Goal: Information Seeking & Learning: Learn about a topic

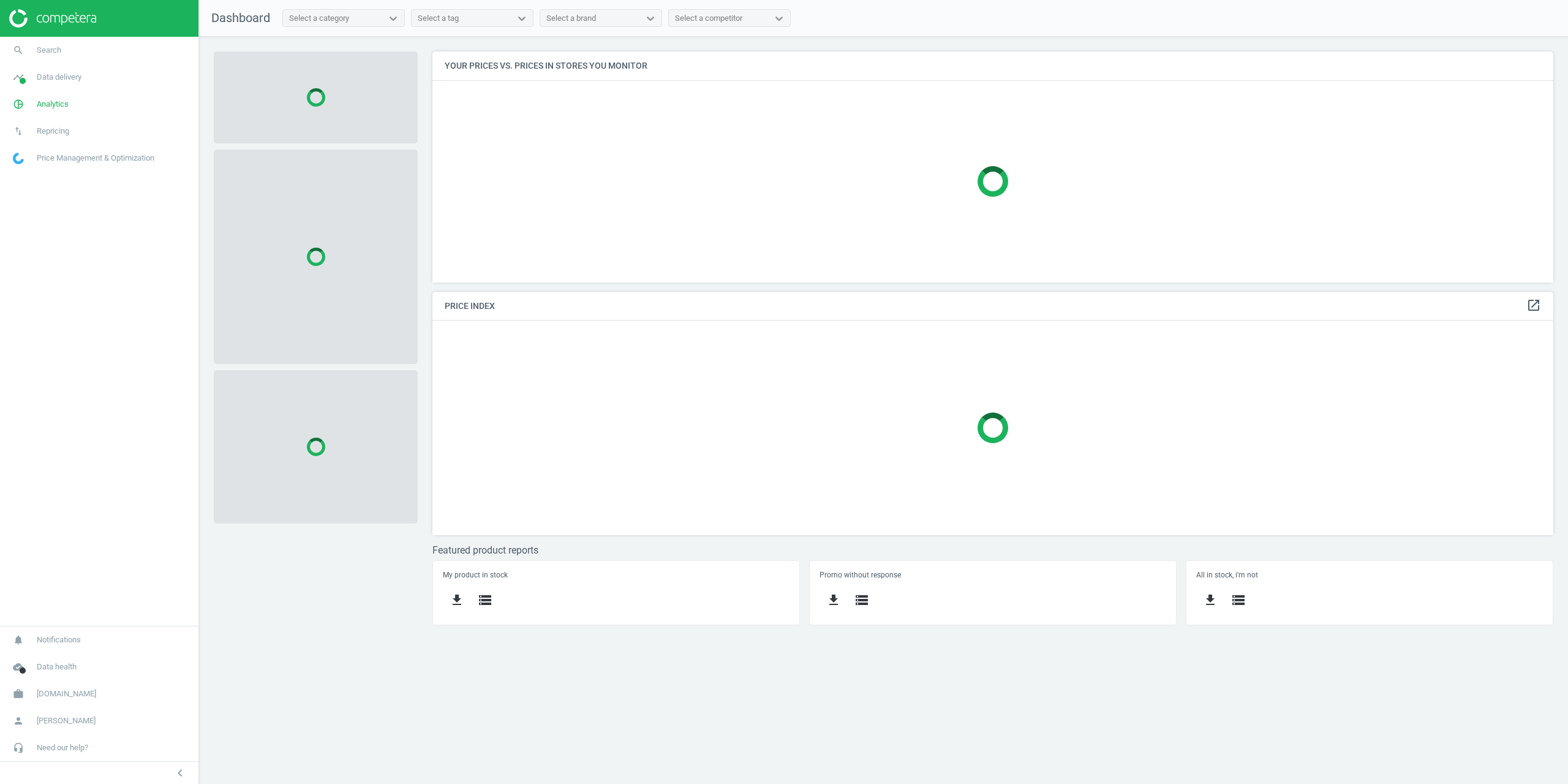
scroll to position [249, 1140]
click at [54, 130] on span "Repricing" at bounding box center [53, 131] width 32 height 11
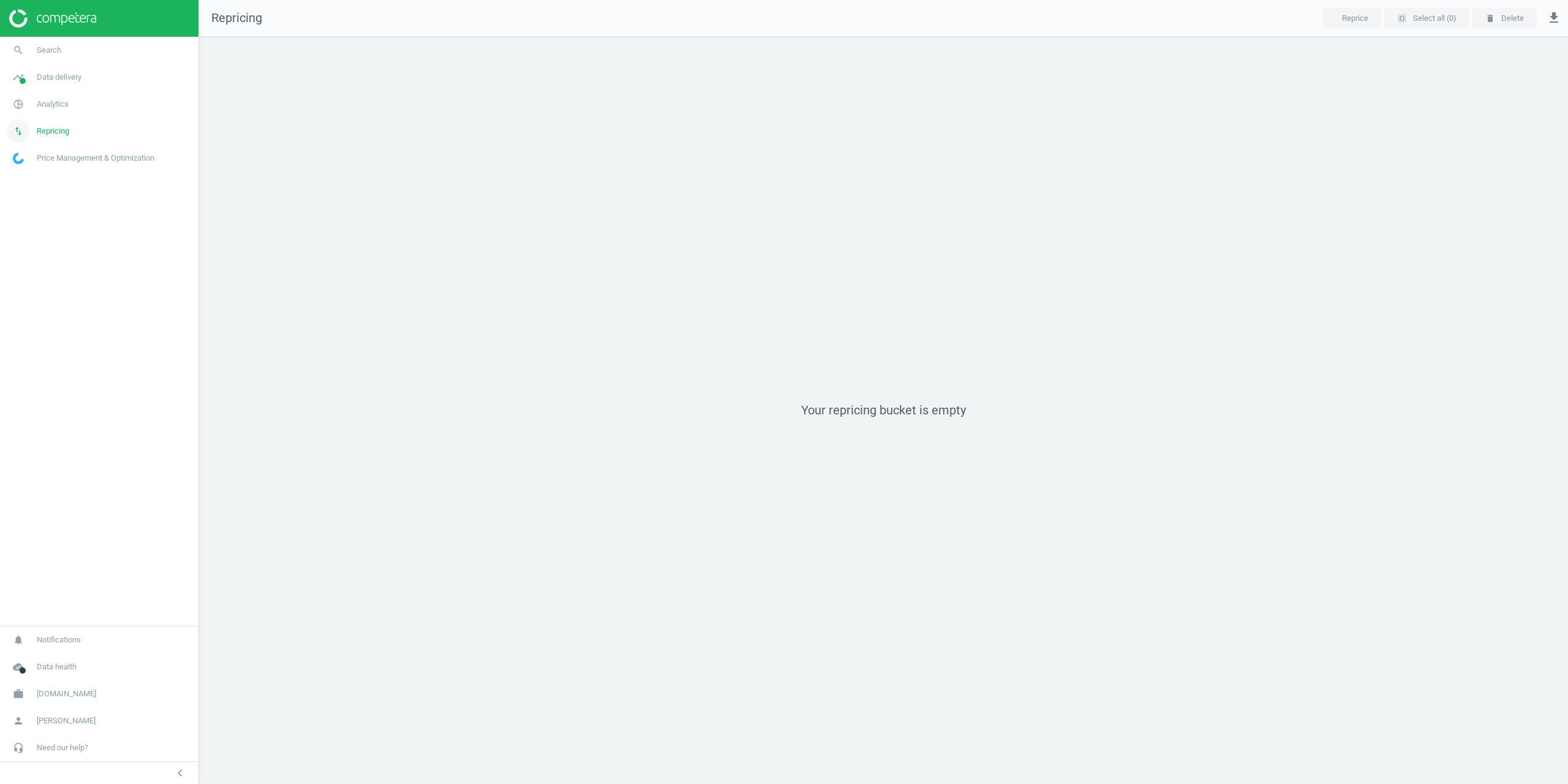
scroll to position [766, 1388]
click at [36, 98] on span "pie_chart_outlined" at bounding box center [19, 104] width 37 height 27
click at [36, 150] on span "Products" at bounding box center [28, 149] width 29 height 10
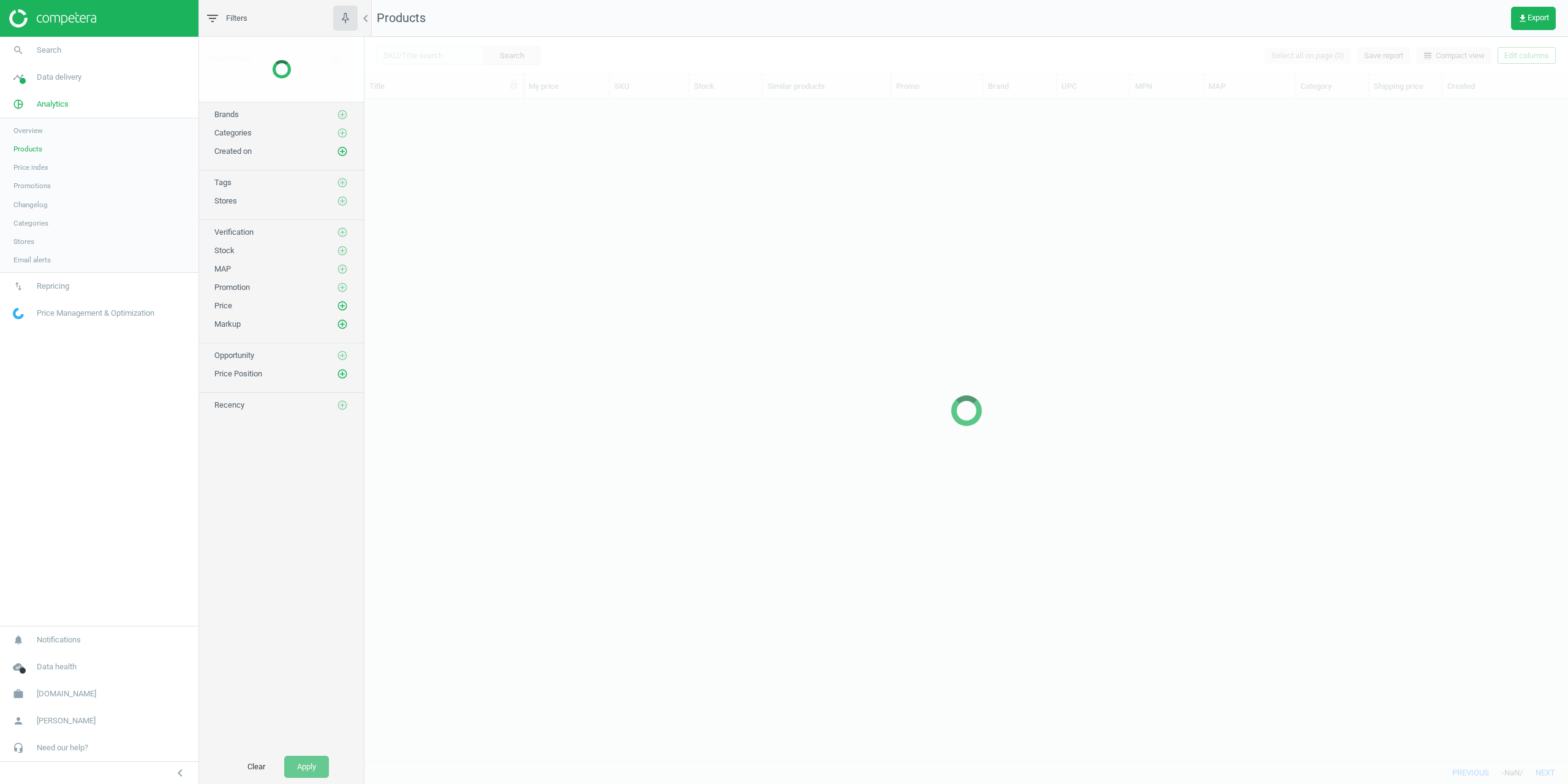
scroll to position [653, 1194]
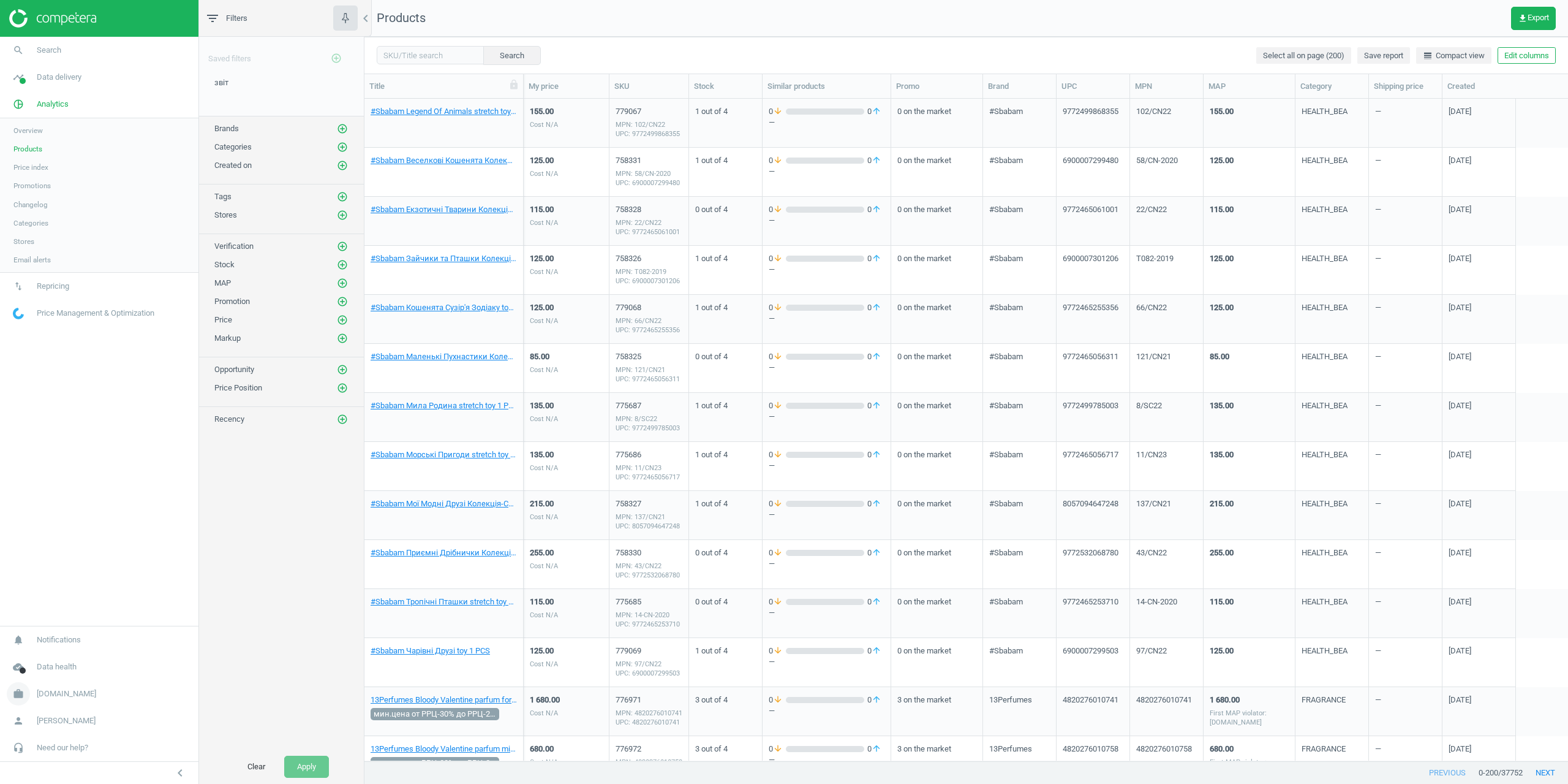
click at [55, 688] on span "[DOMAIN_NAME]" at bounding box center [67, 693] width 59 height 11
click at [54, 680] on span "Campaign settings" at bounding box center [43, 677] width 60 height 10
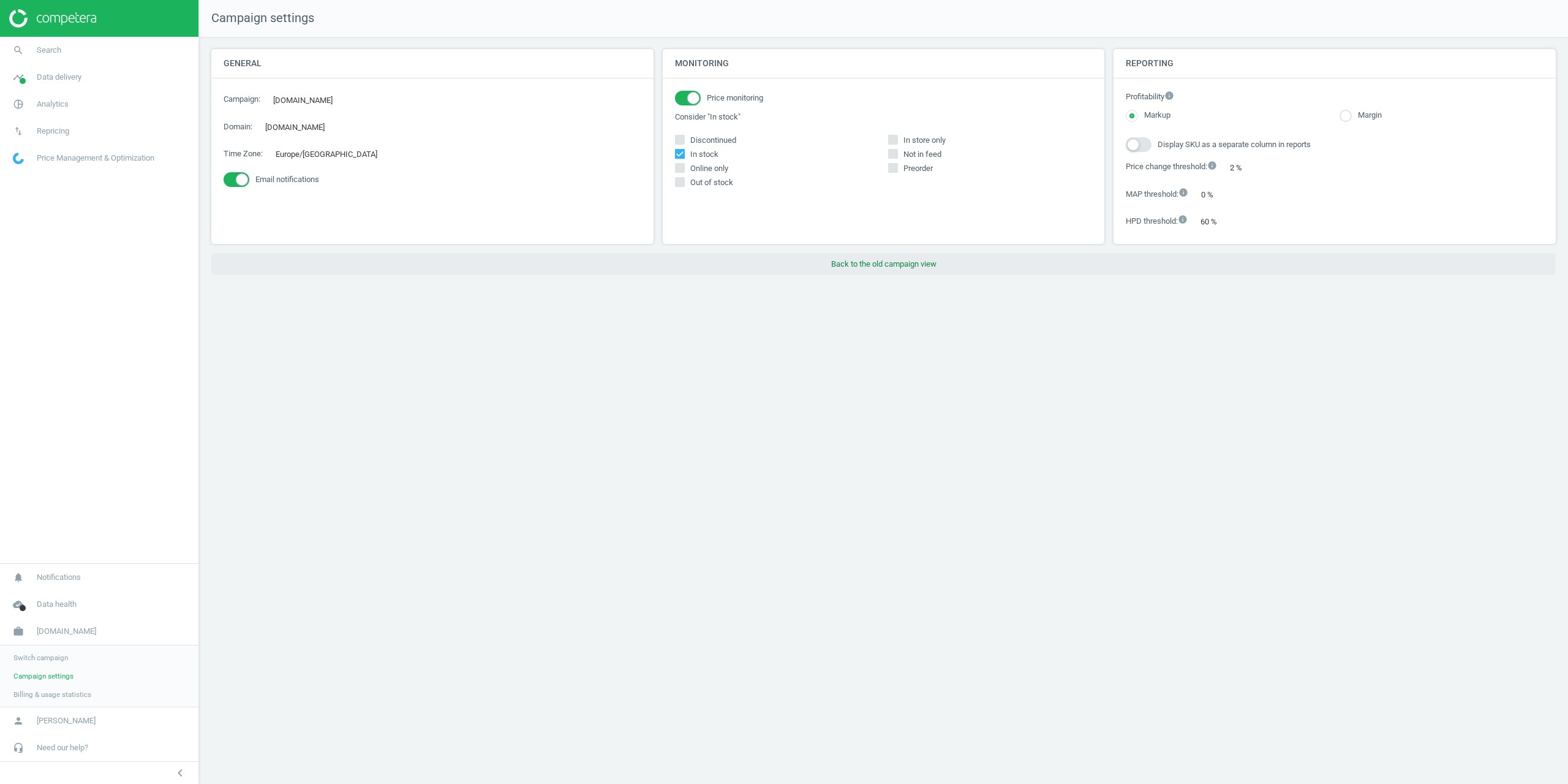
click at [853, 270] on button "Back to the old campaign view" at bounding box center [883, 264] width 1344 height 22
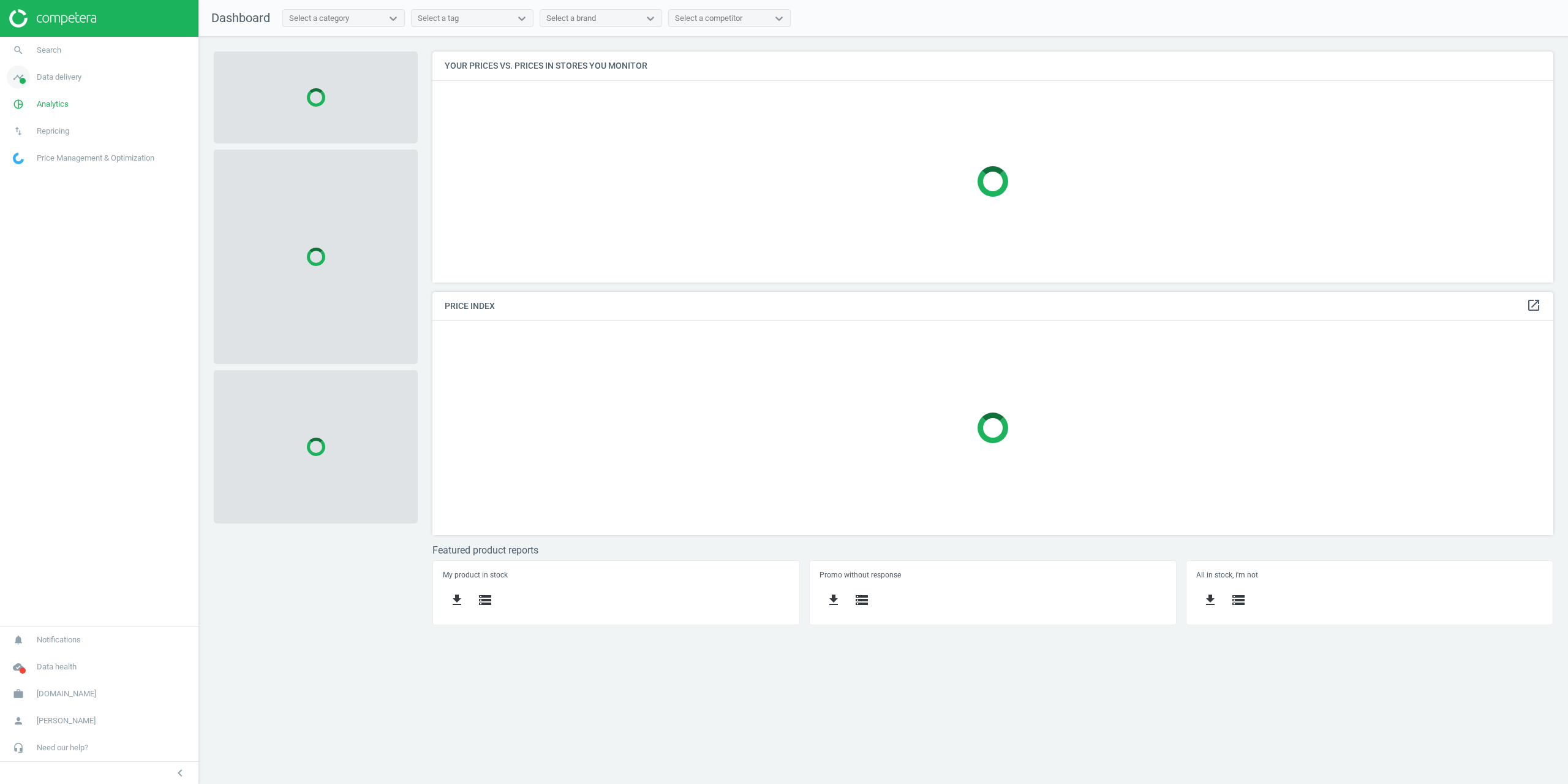
scroll to position [249, 1140]
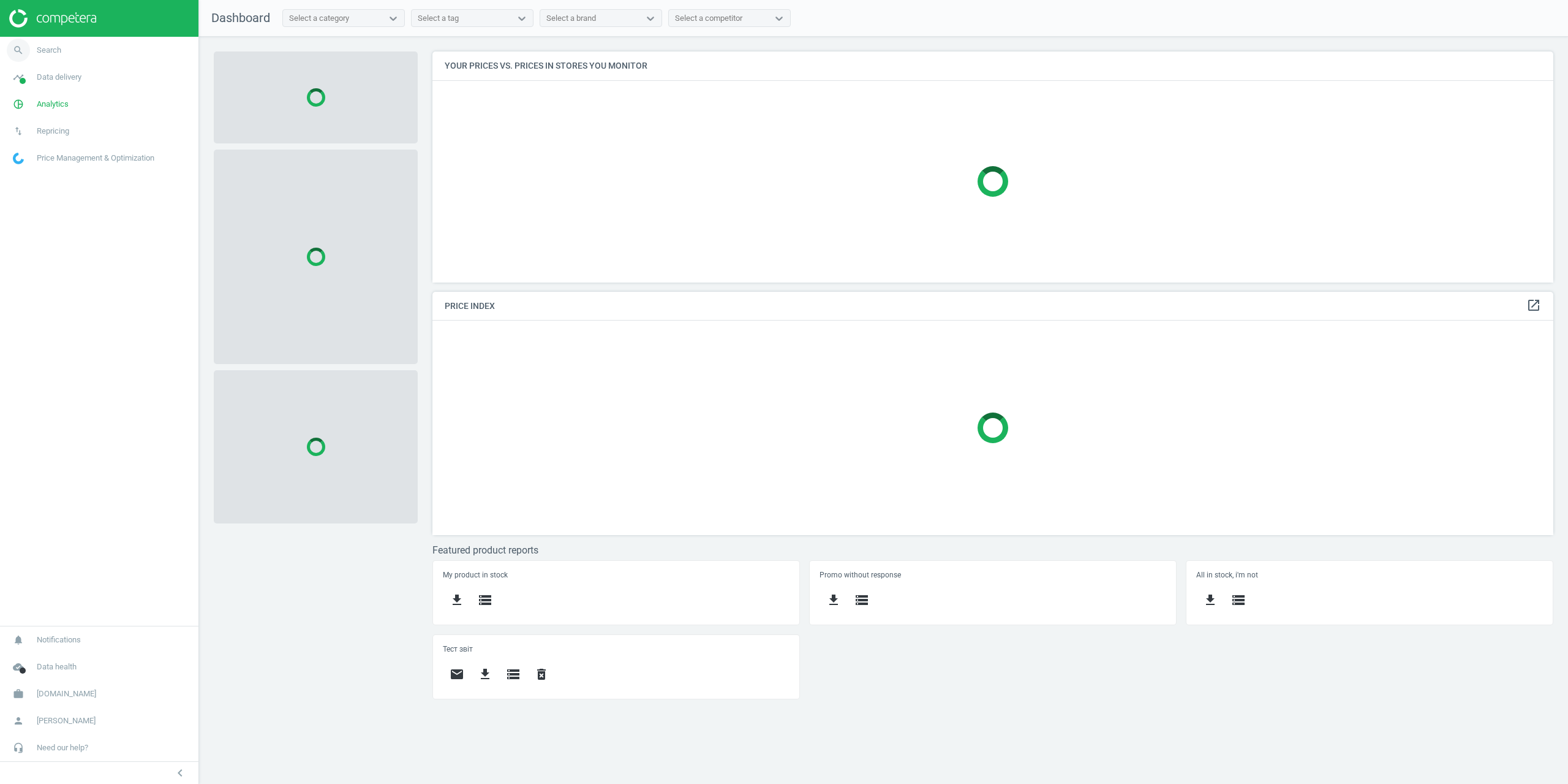
click at [37, 56] on link "search Search" at bounding box center [99, 50] width 198 height 27
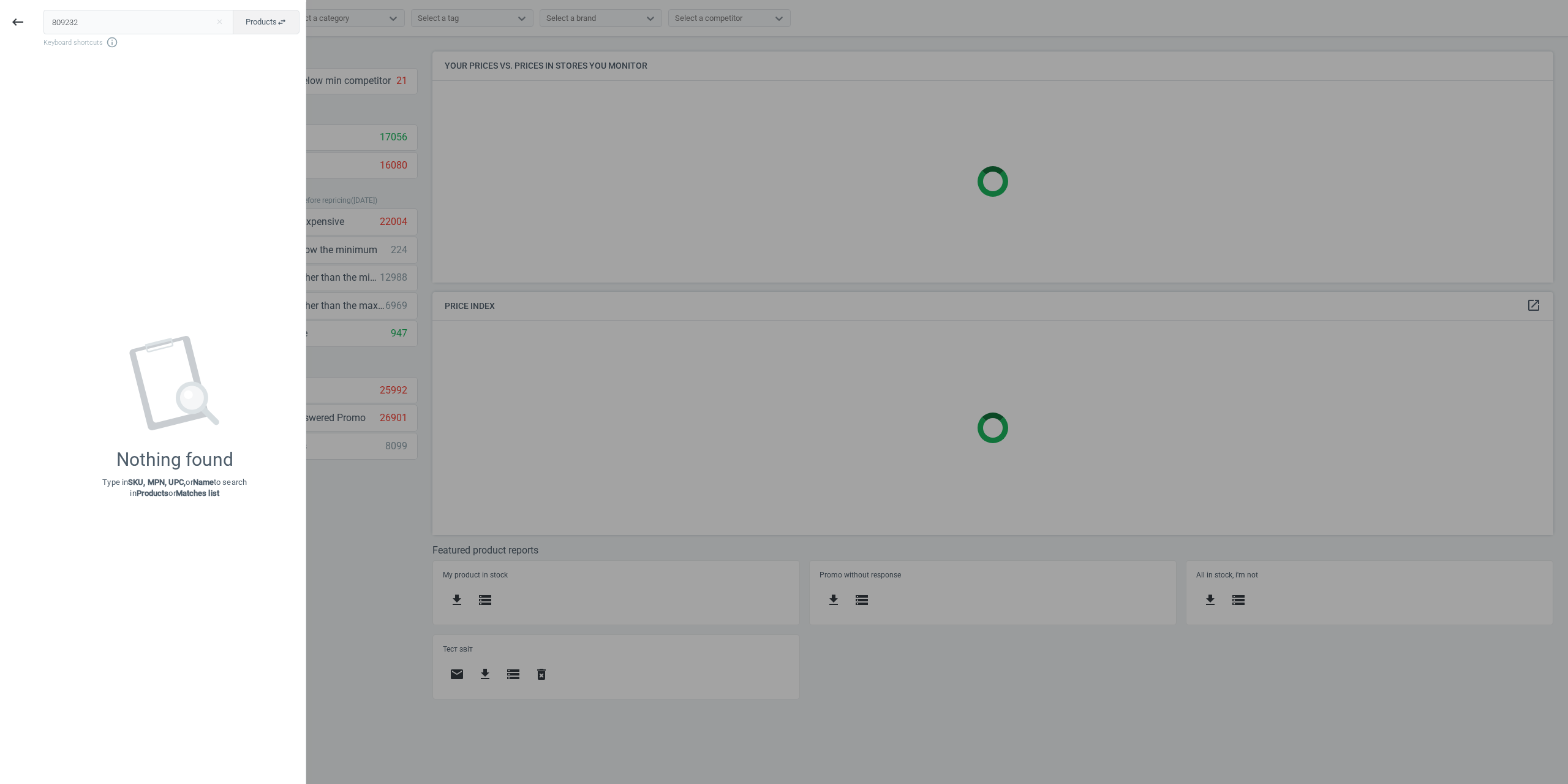
type input "809232"
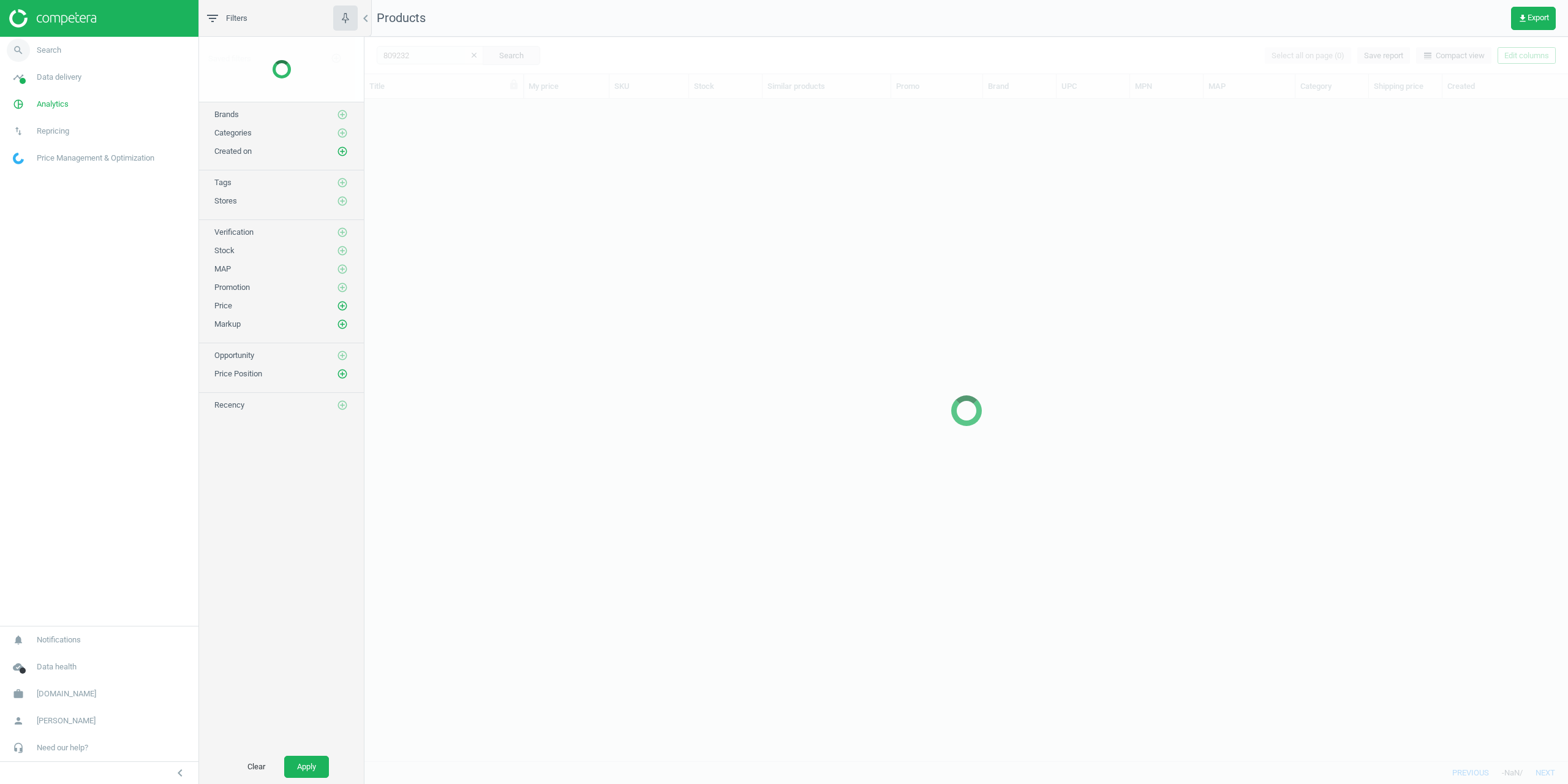
scroll to position [653, 1194]
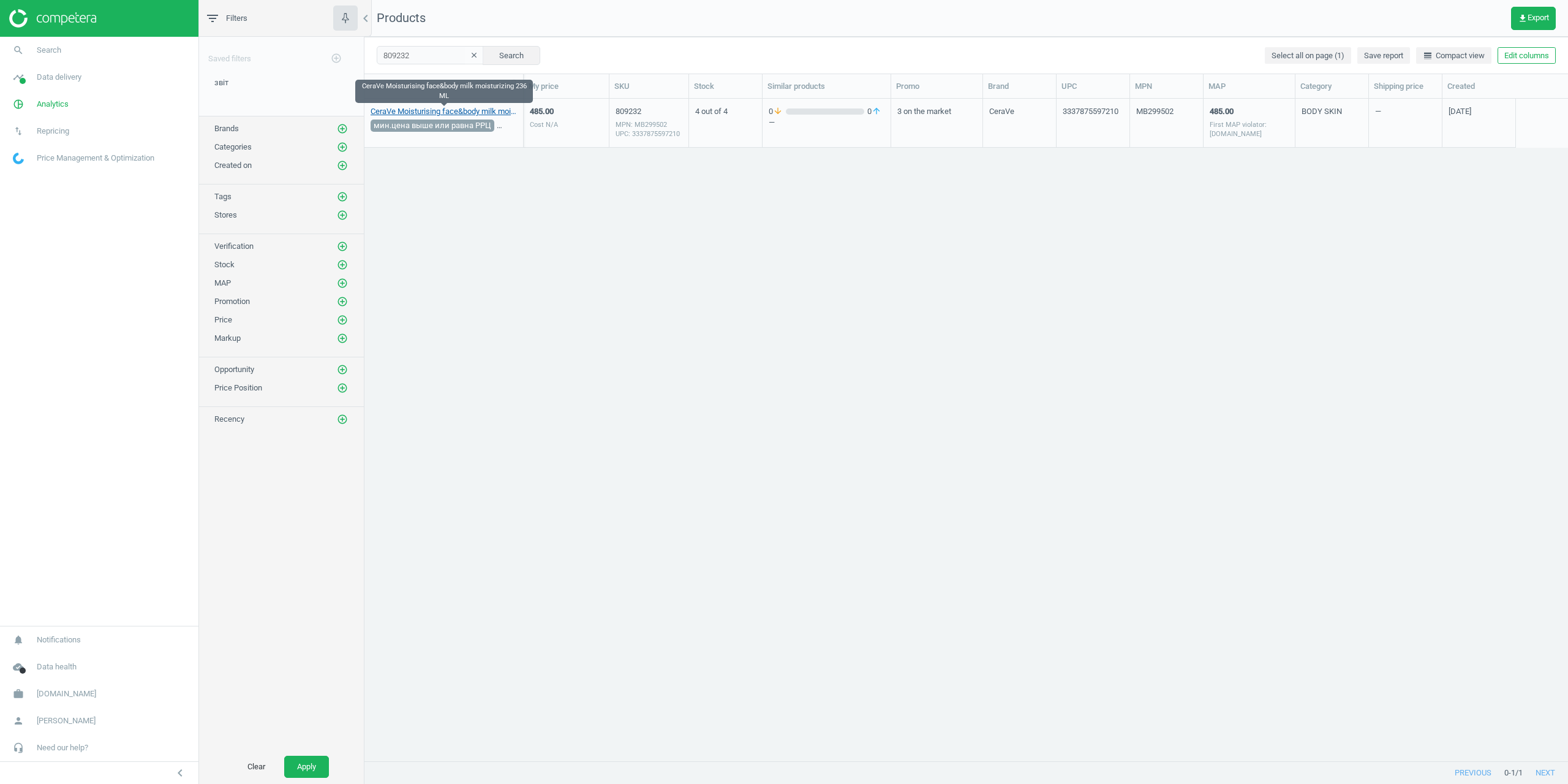
click at [416, 110] on link "CeraVe Moisturising face&body milk moisturizing 236 ML" at bounding box center [444, 111] width 146 height 11
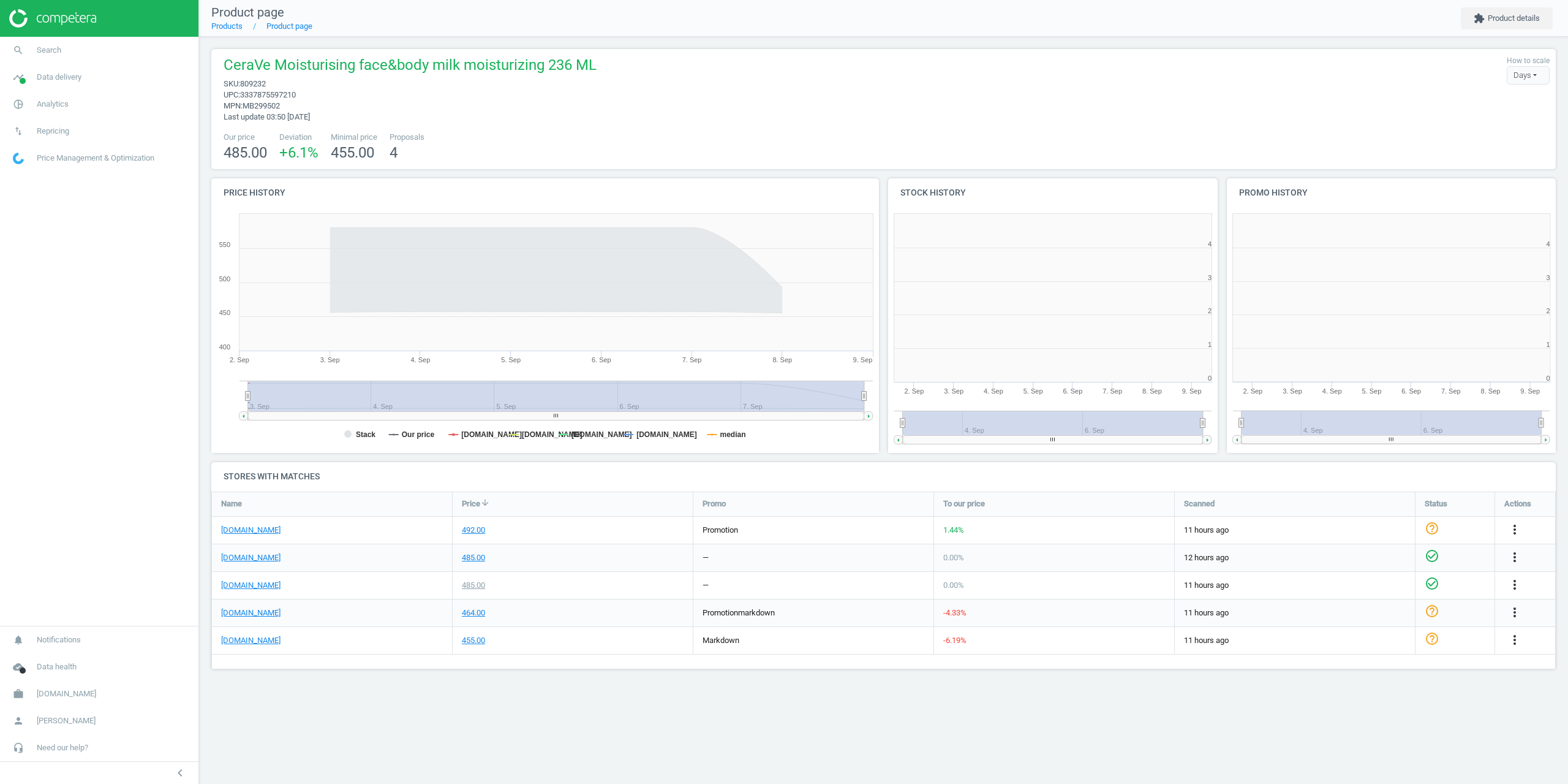
scroll to position [264, 348]
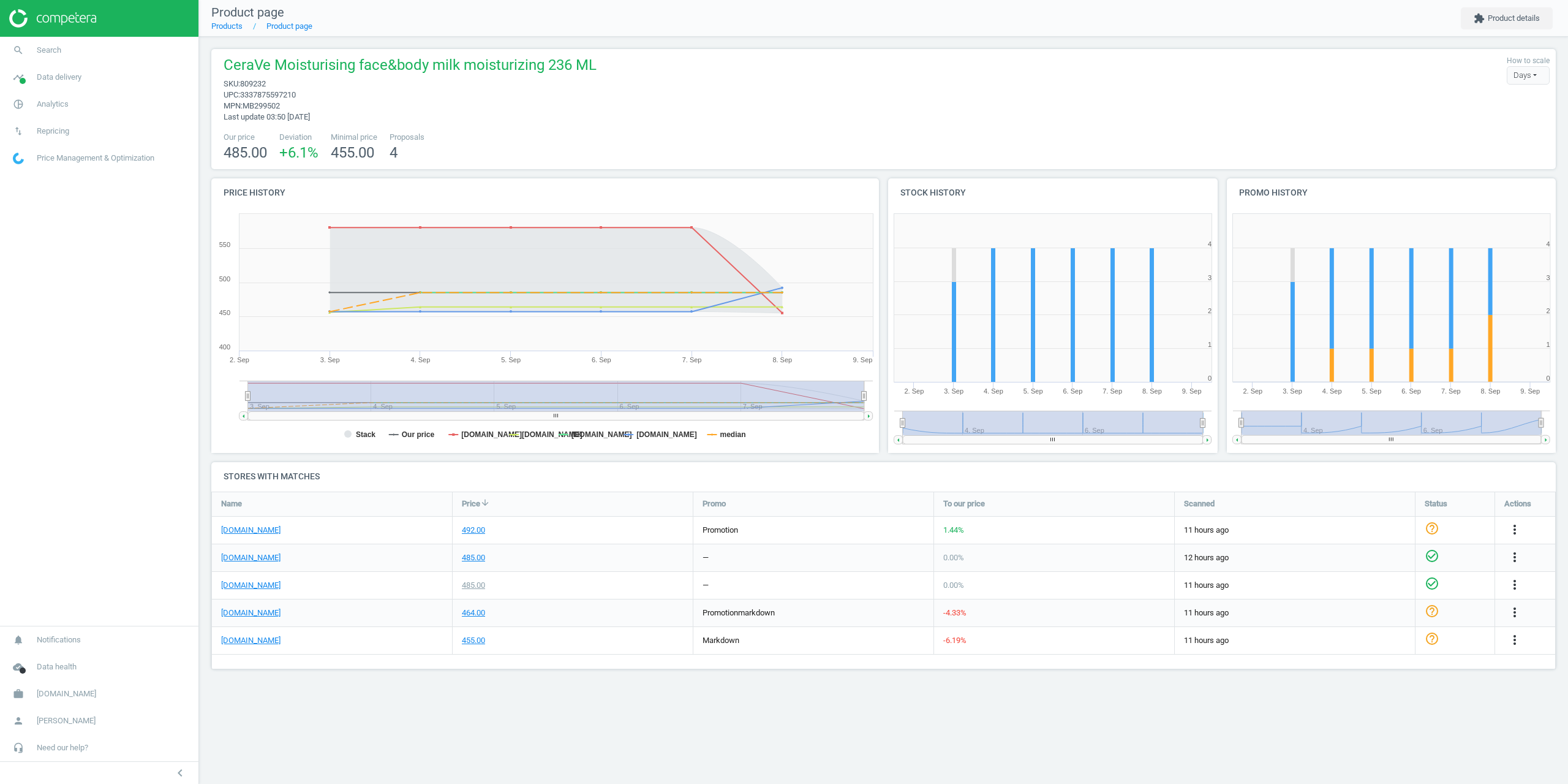
click at [1491, 6] on nav "Product page Products Product page extension Product details" at bounding box center [883, 19] width 1369 height 37
click at [1489, 12] on button "extension Product details" at bounding box center [1507, 19] width 92 height 22
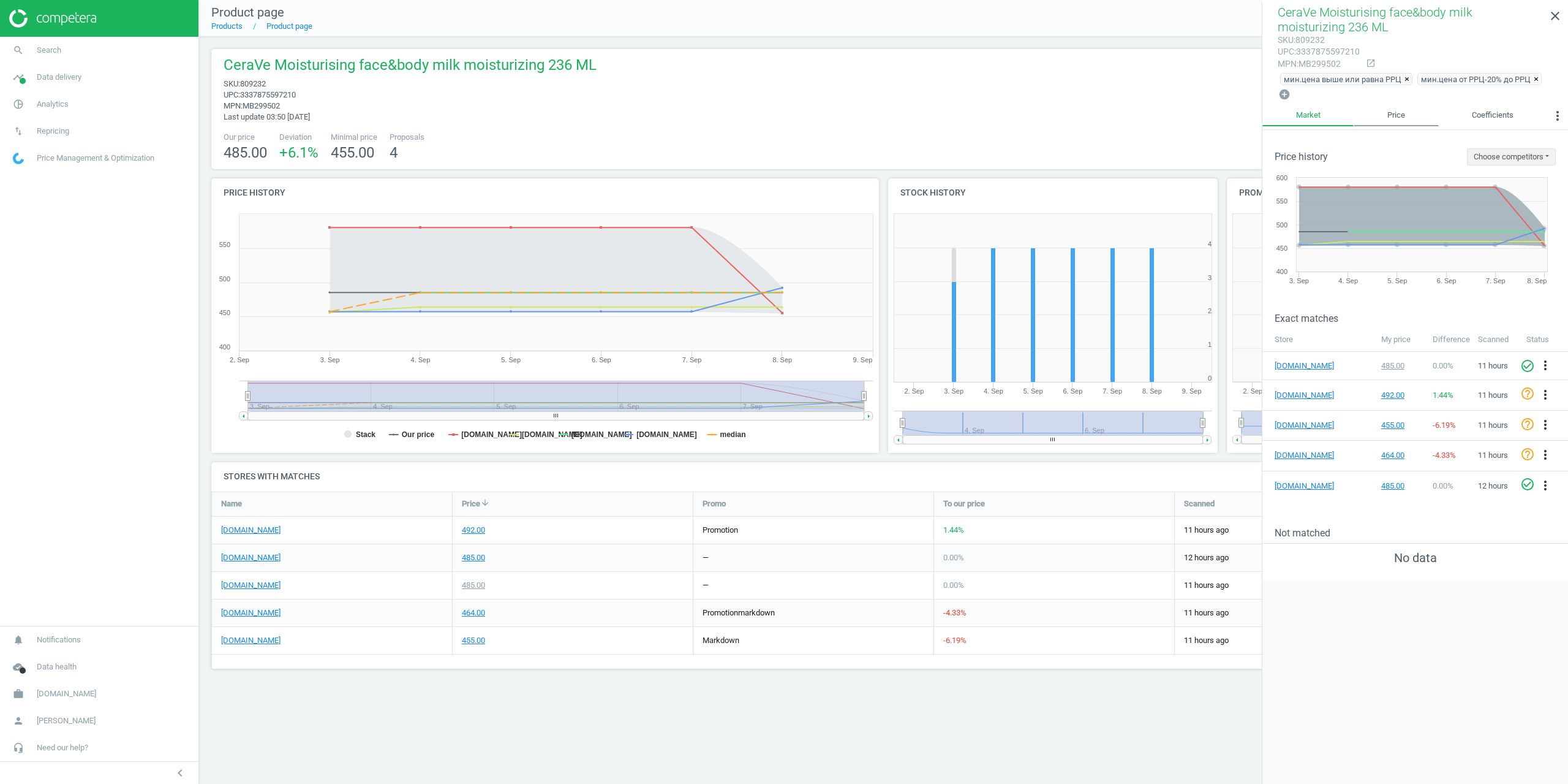
click at [1387, 117] on link "Price" at bounding box center [1396, 115] width 84 height 21
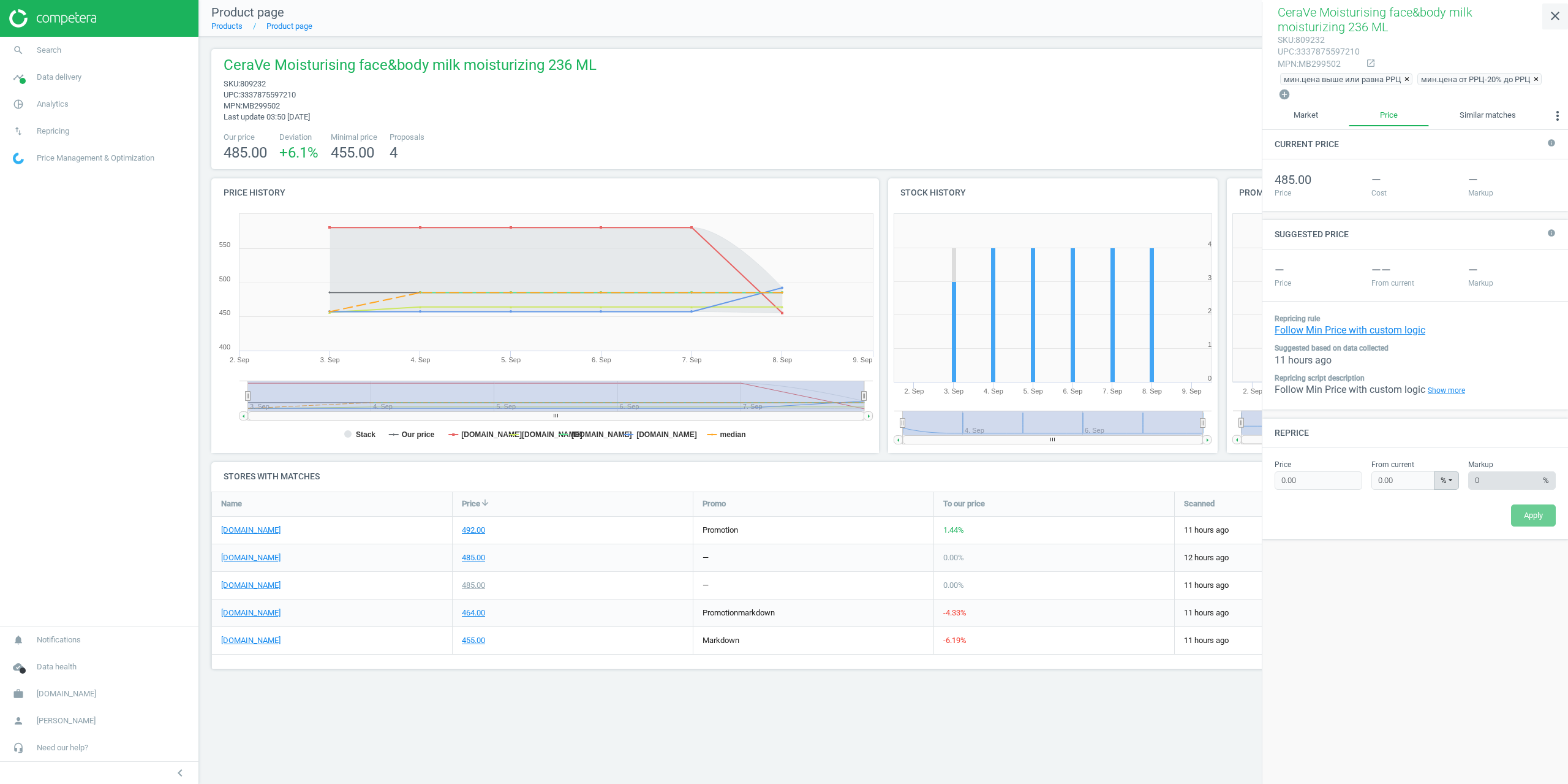
click at [1554, 14] on icon "close" at bounding box center [1554, 15] width 14 height 14
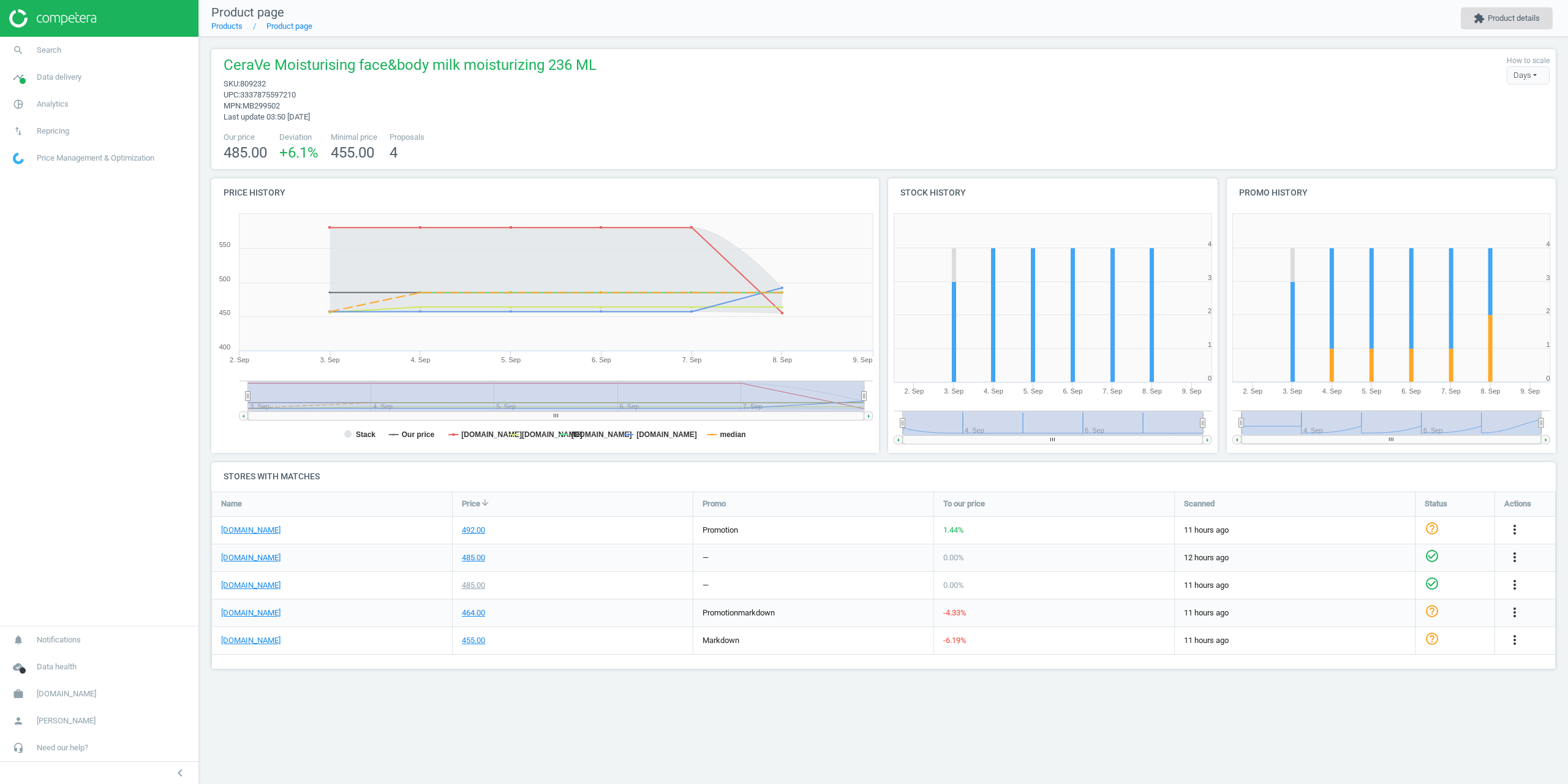
click at [1502, 25] on button "extension Product details" at bounding box center [1507, 19] width 92 height 22
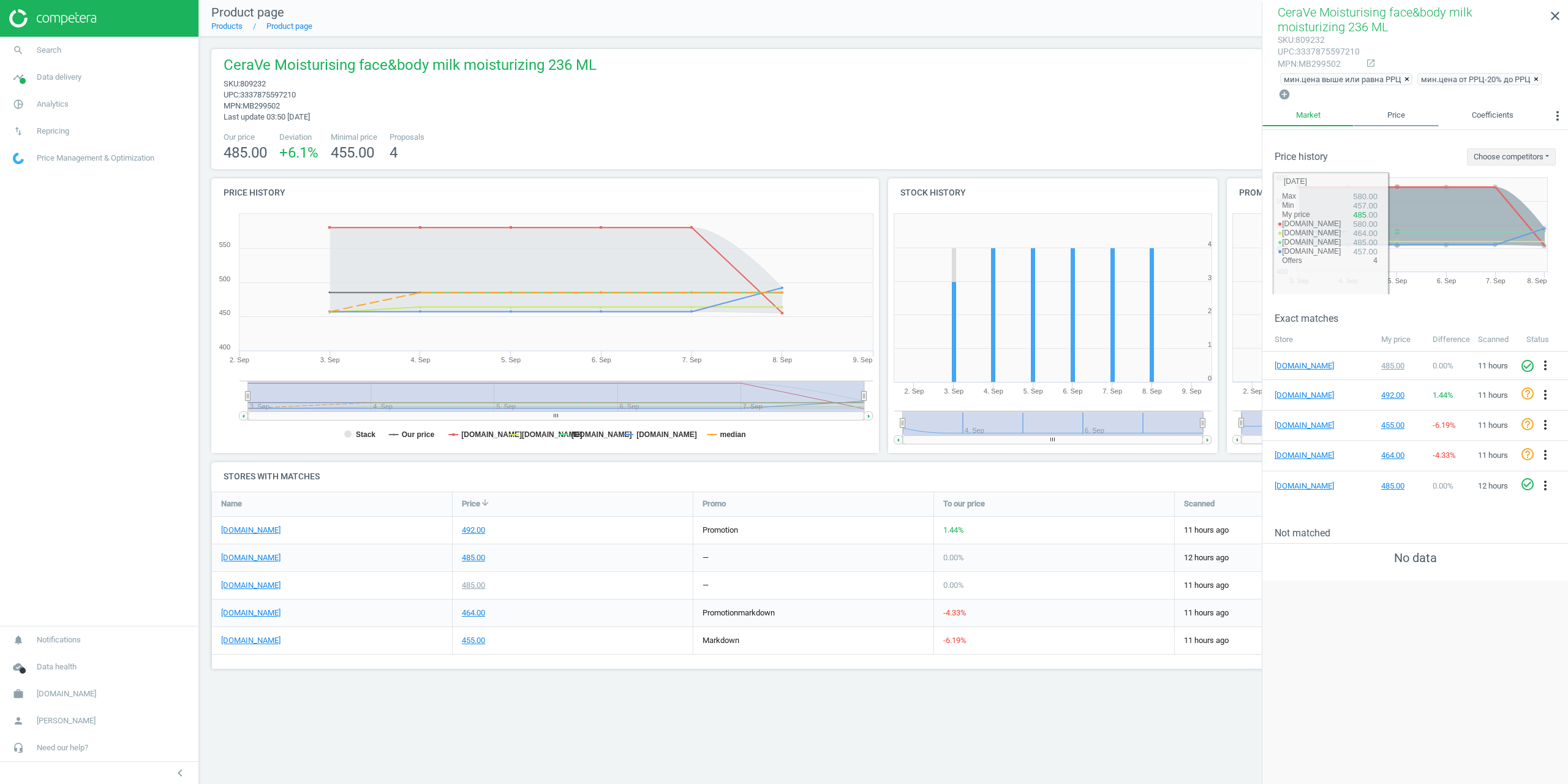
click at [1407, 115] on link "Price" at bounding box center [1396, 115] width 84 height 21
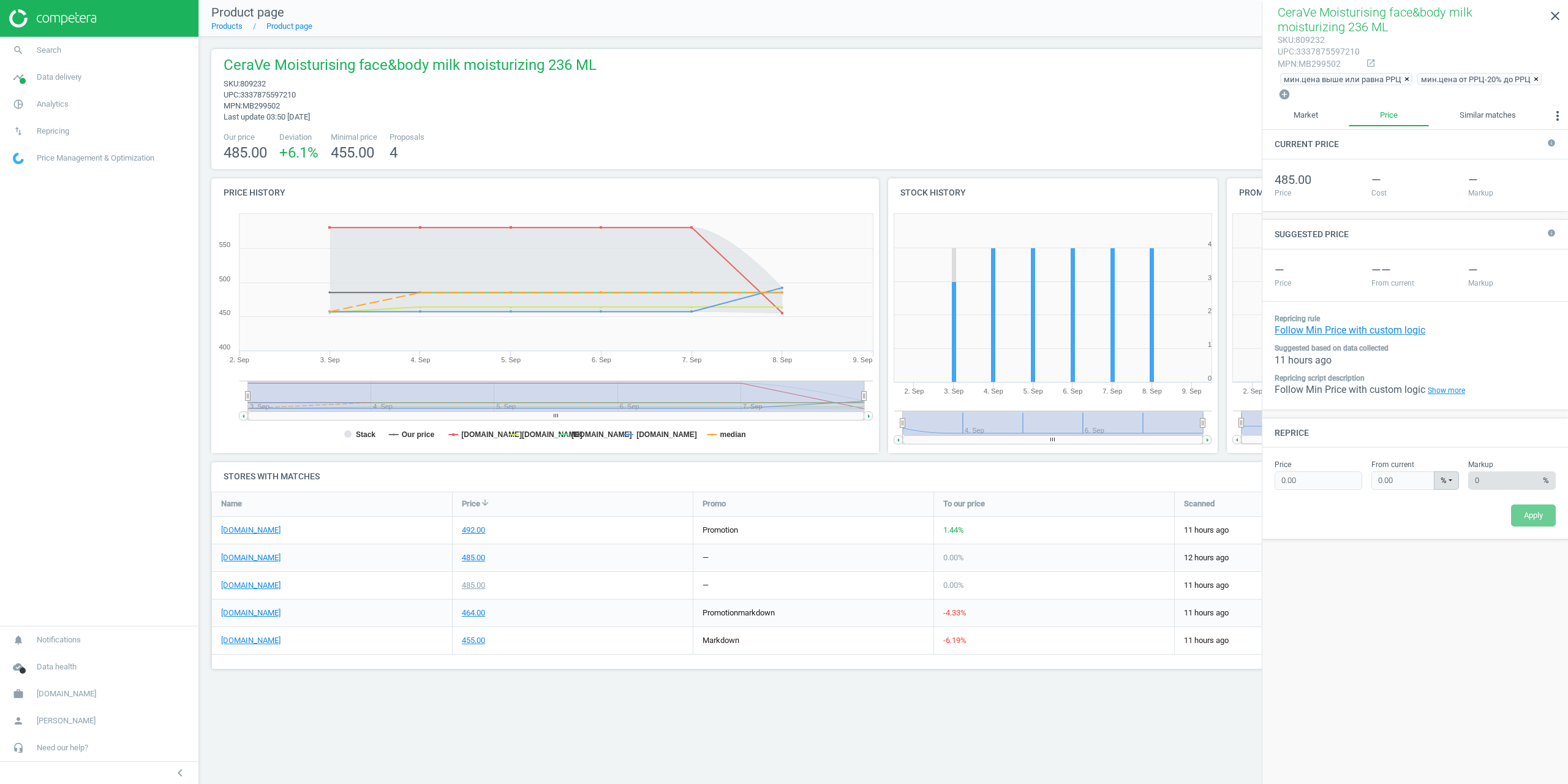
click at [1479, 98] on div "мин.цена выше или равна РРЦ × мин.цена от РРЦ-20% до РРЦ × add_circle" at bounding box center [1415, 86] width 275 height 31
drag, startPoint x: 269, startPoint y: 89, endPoint x: 245, endPoint y: 87, distance: 24.1
click at [245, 87] on div "CeraVe Moisturising face&body milk moisturizing 236 ML sku : 809232 upc : 33378…" at bounding box center [407, 89] width 379 height 67
click at [252, 81] on span "809232" at bounding box center [253, 83] width 25 height 9
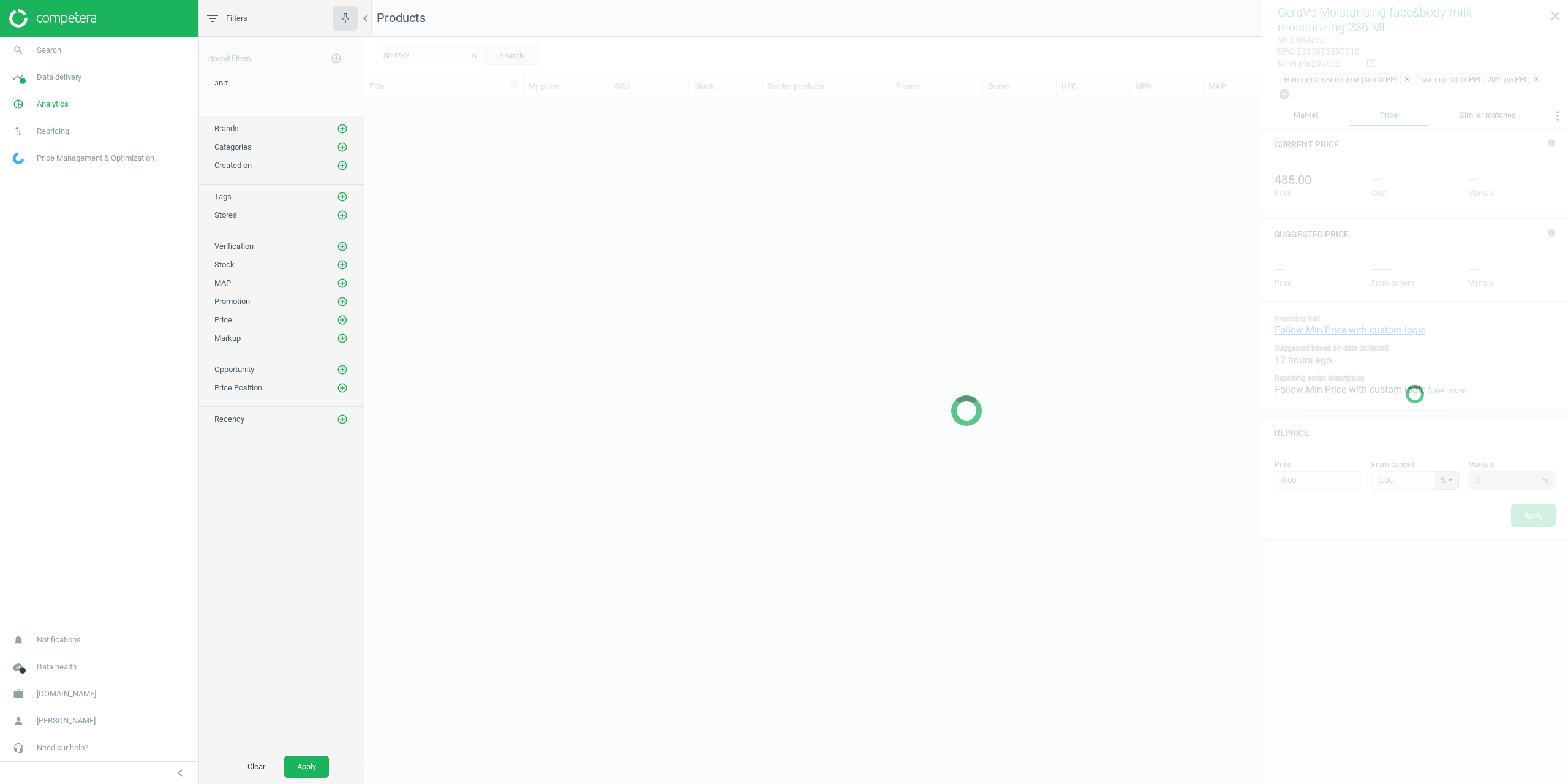
scroll to position [653, 1194]
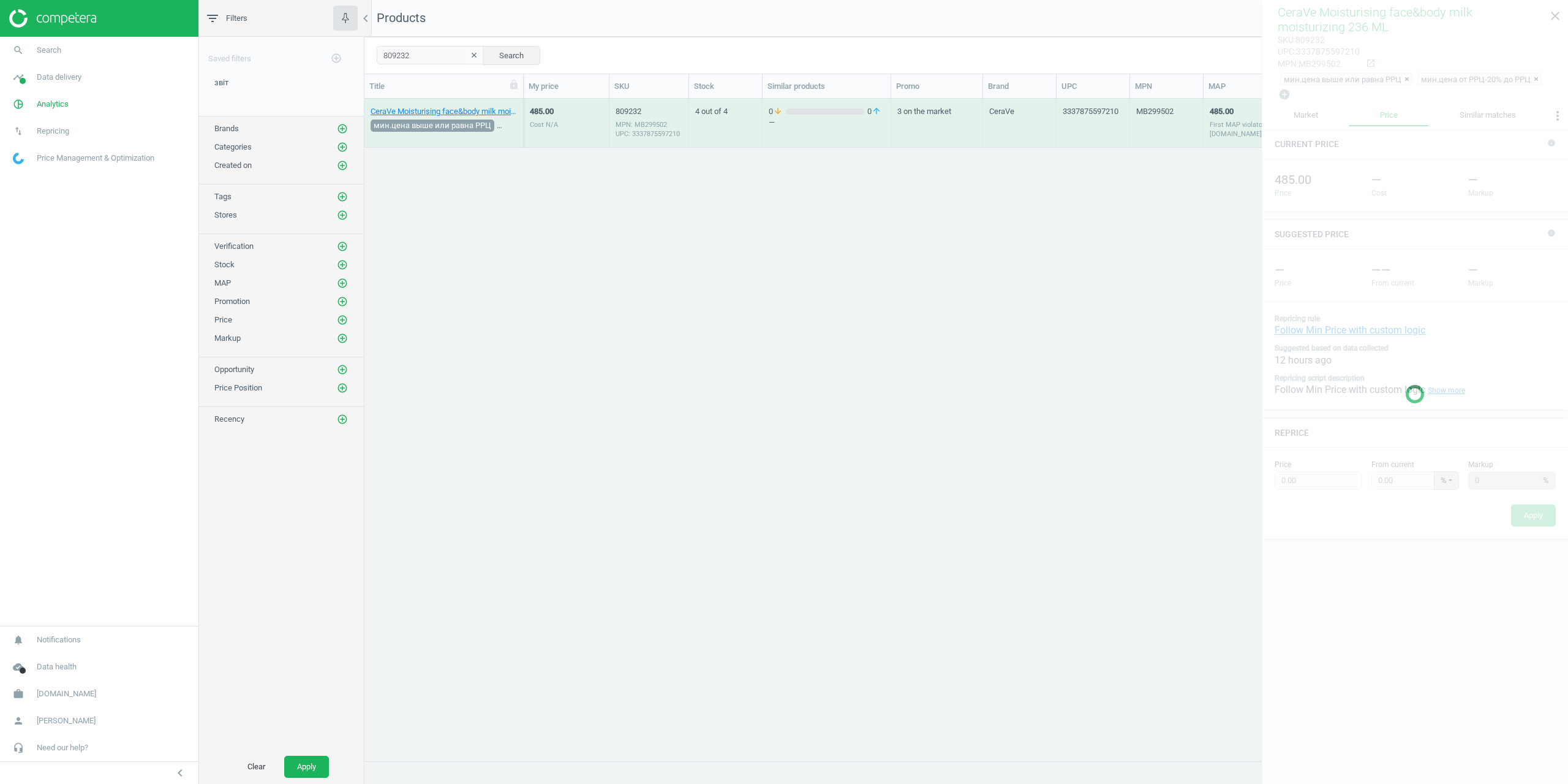
click at [953, 339] on div "CeraVe Moisturising face&body milk moisturizing 236 ML мин.цена выше или равна …" at bounding box center [966, 429] width 1203 height 662
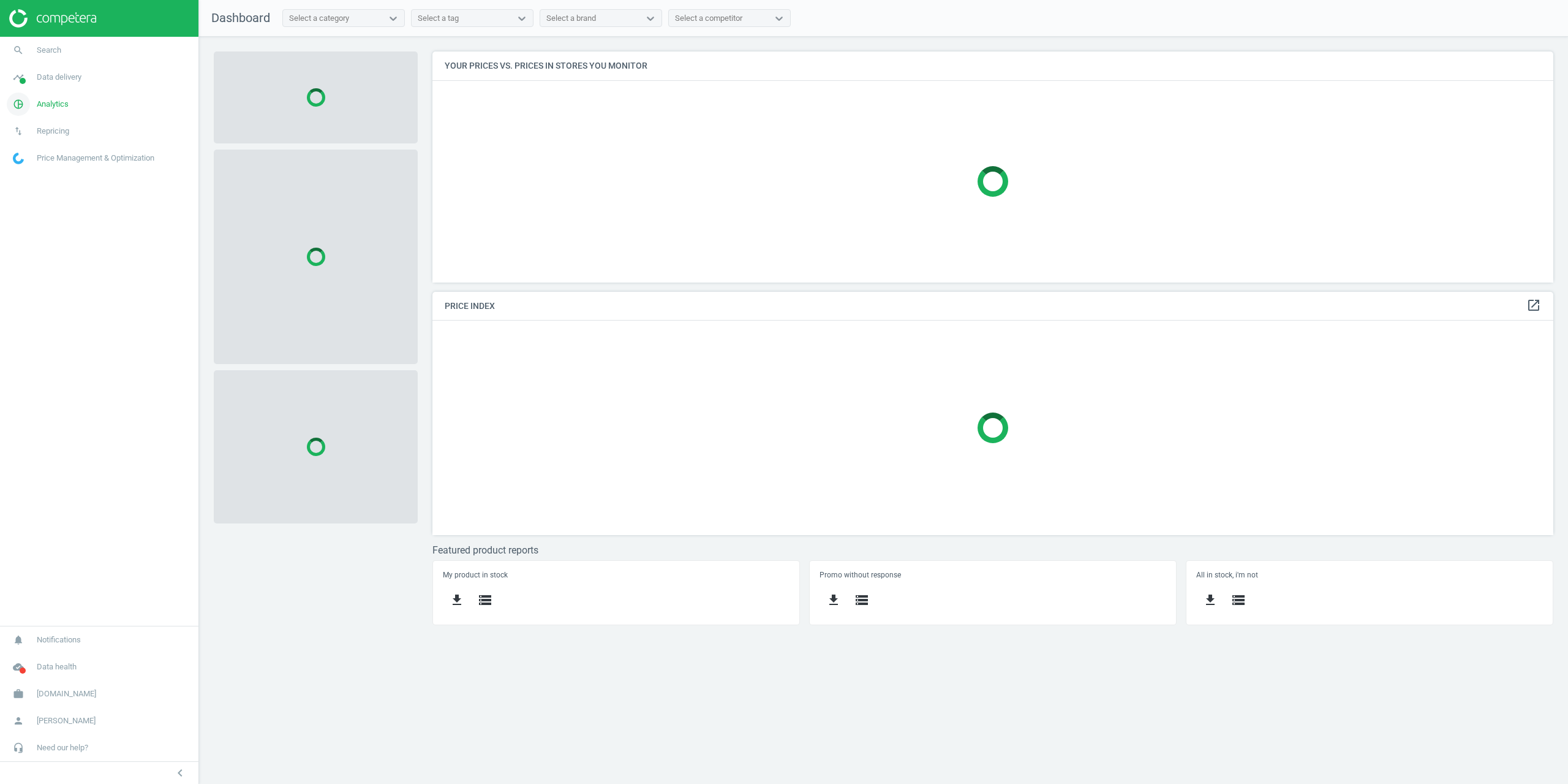
scroll to position [249, 1140]
click at [54, 96] on link "pie_chart_outlined Analytics" at bounding box center [99, 104] width 198 height 27
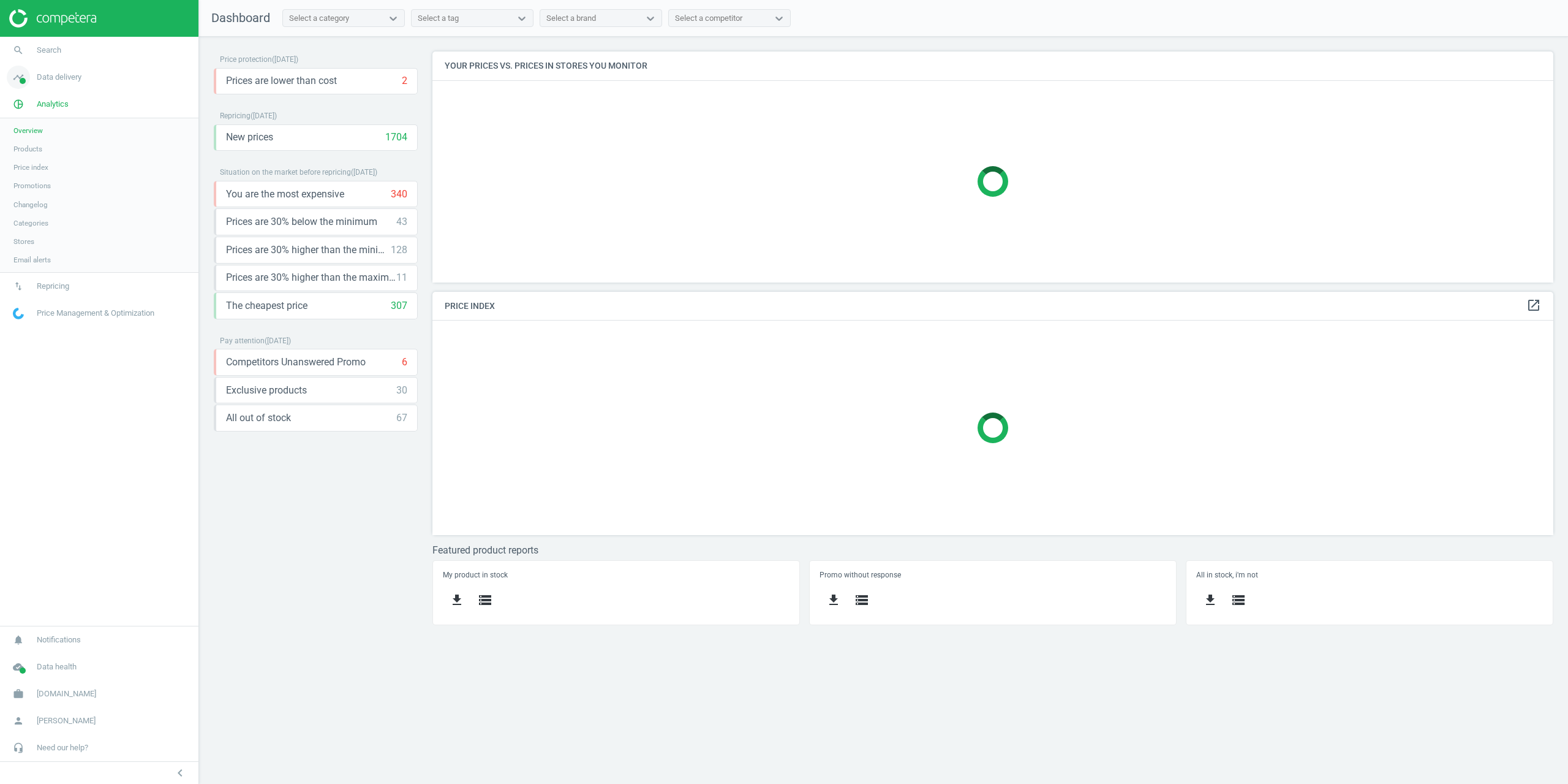
click at [52, 87] on link "timeline Data delivery" at bounding box center [99, 77] width 198 height 27
click at [46, 232] on span "Scanning configuration" at bounding box center [49, 233] width 72 height 10
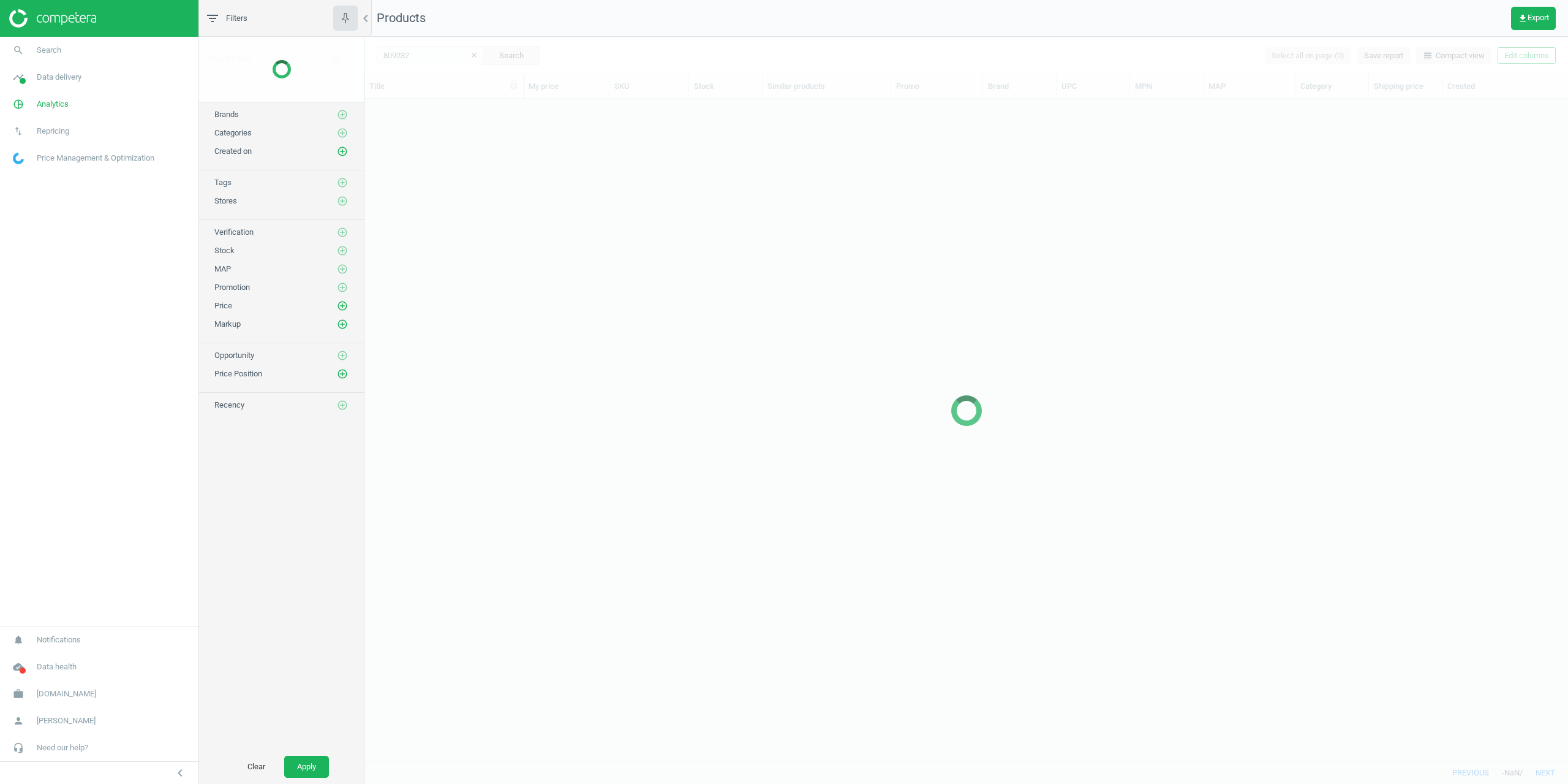
scroll to position [653, 1194]
click at [1547, 18] on span "get_app Export" at bounding box center [1533, 19] width 31 height 10
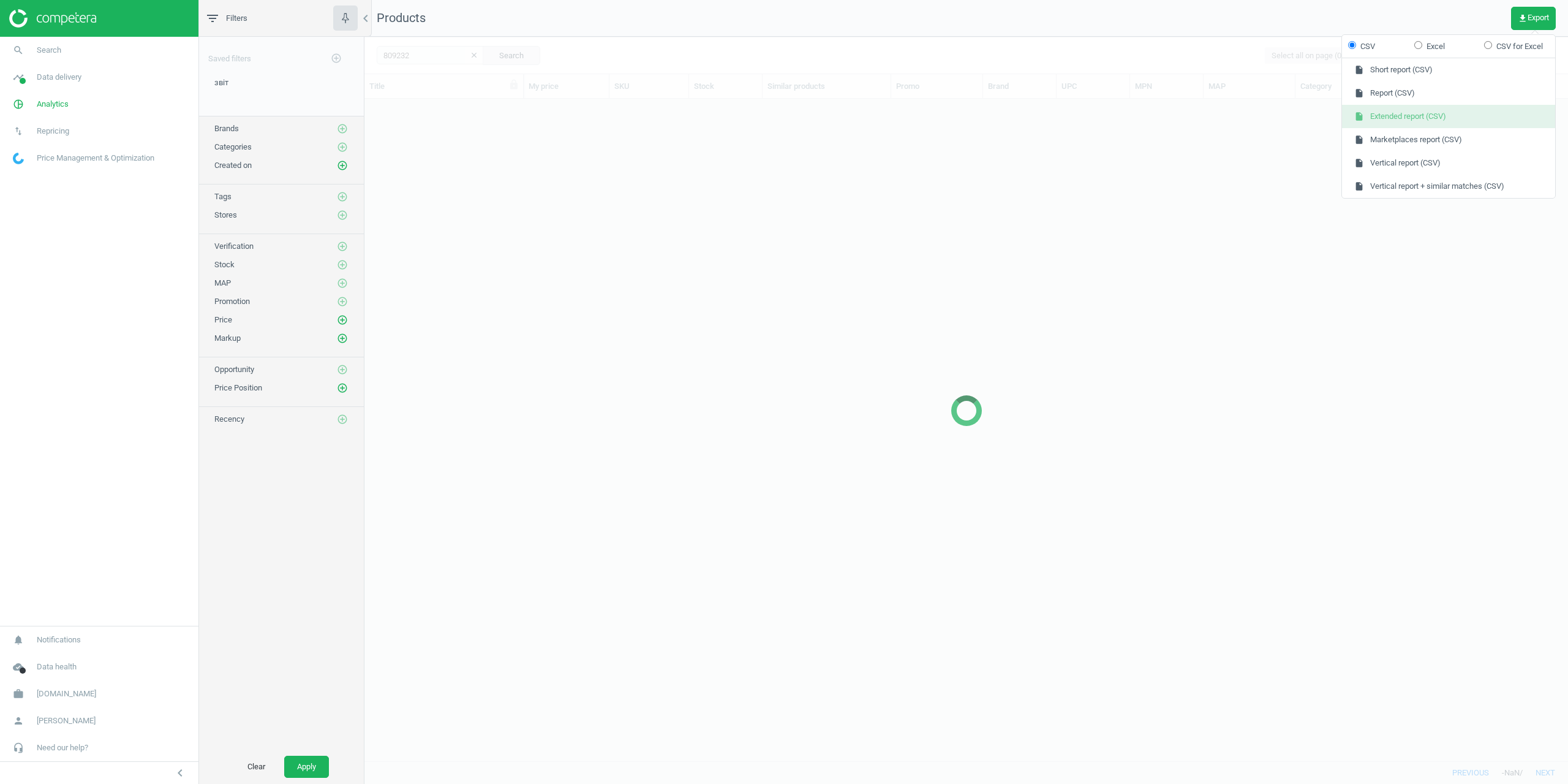
click at [1420, 111] on button "insert_drive_file Extended report (CSV)" at bounding box center [1448, 116] width 213 height 23
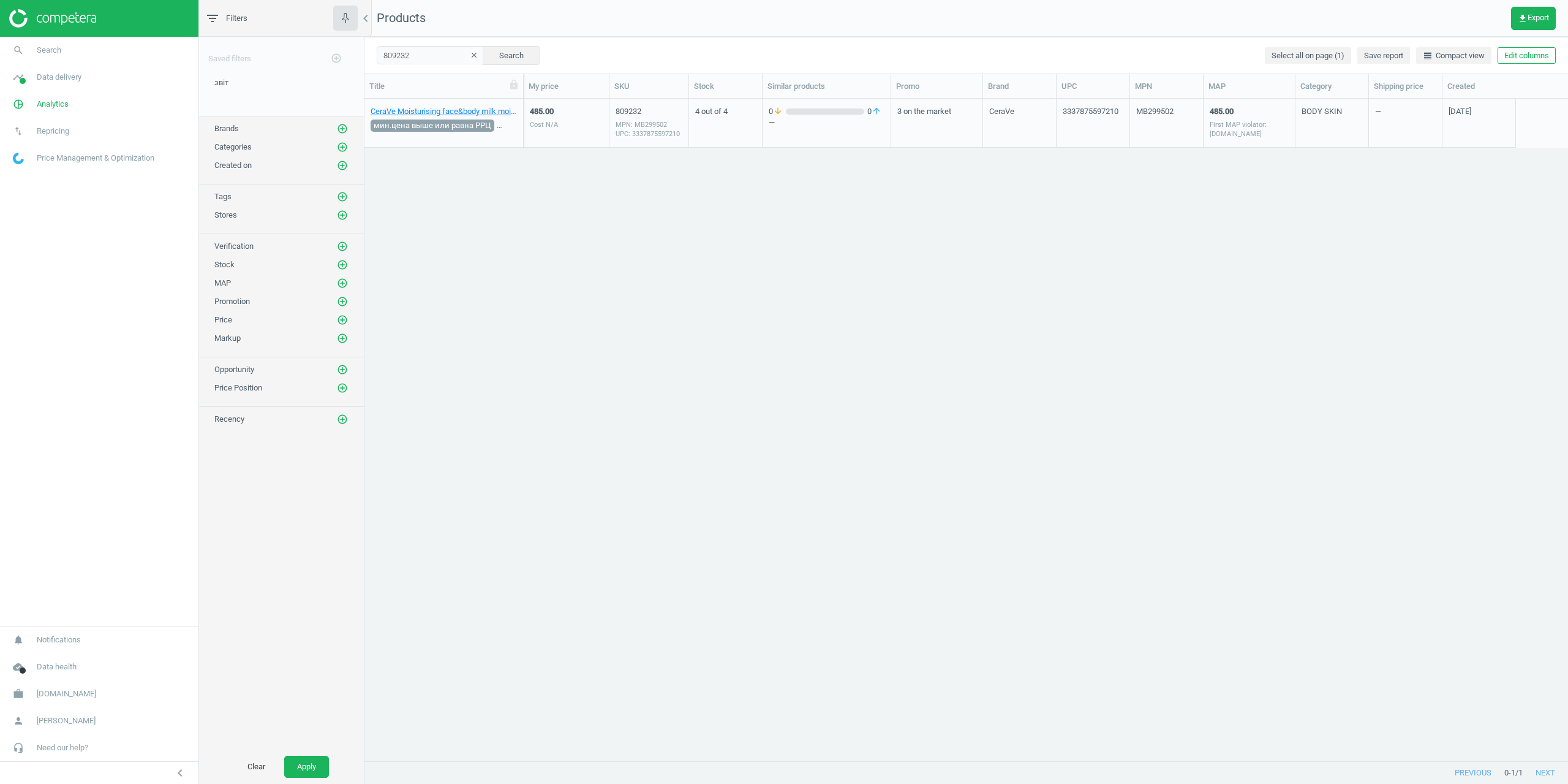
click at [1481, 21] on nav "Products get_app Export" at bounding box center [966, 19] width 1203 height 37
click at [1521, 20] on icon "get_app" at bounding box center [1523, 19] width 10 height 10
click at [1442, 47] on label "Excel" at bounding box center [1429, 47] width 31 height 11
click at [1422, 47] on input "Excel" at bounding box center [1418, 45] width 8 height 8
radio input "true"
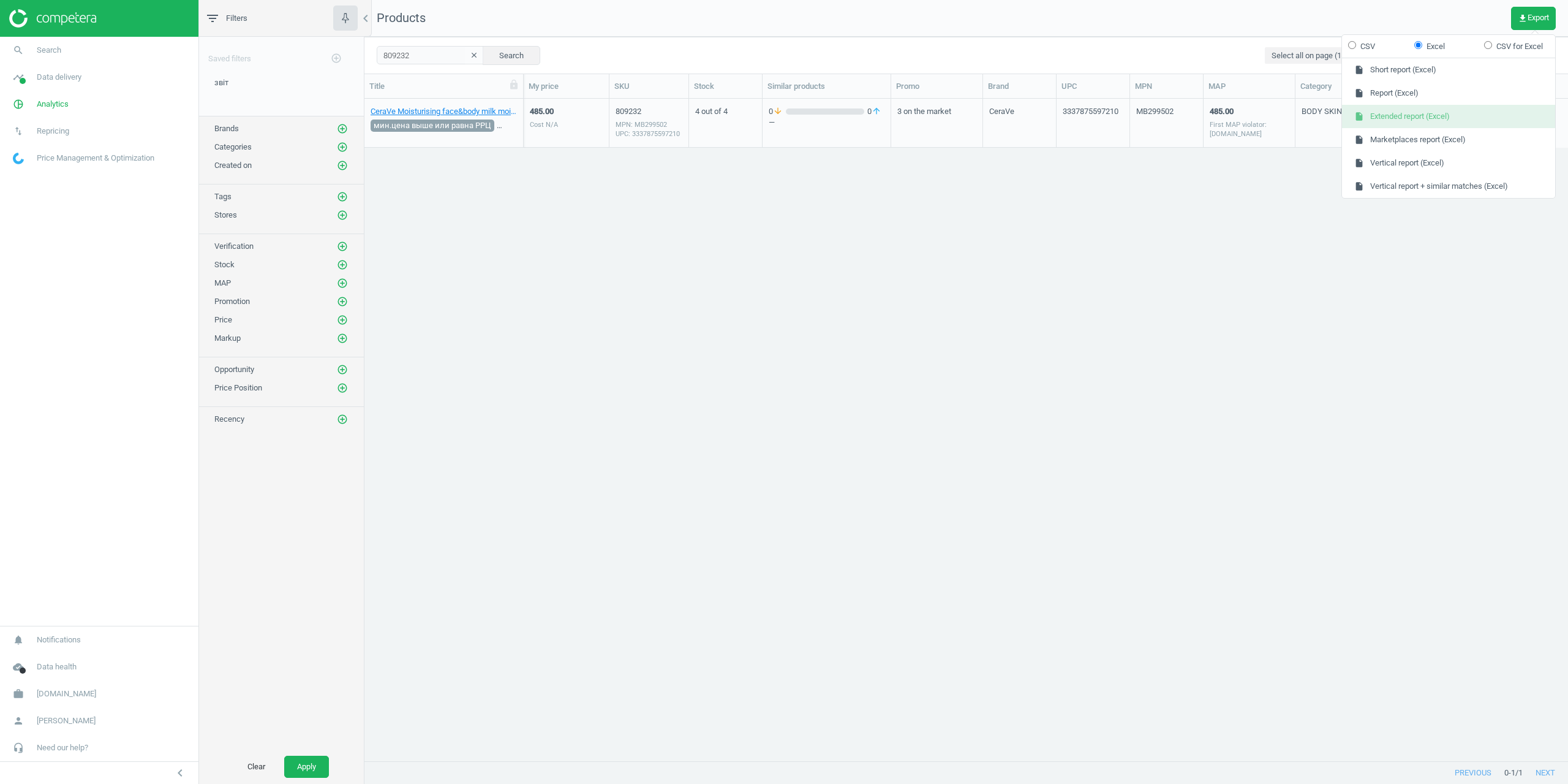
click at [1414, 109] on button "insert_drive_file Extended report (Excel)" at bounding box center [1448, 116] width 213 height 23
click at [444, 105] on div "CeraVe Moisturising face&body milk moisturizing 236 ML мин.цена выше или равна …" at bounding box center [444, 122] width 146 height 46
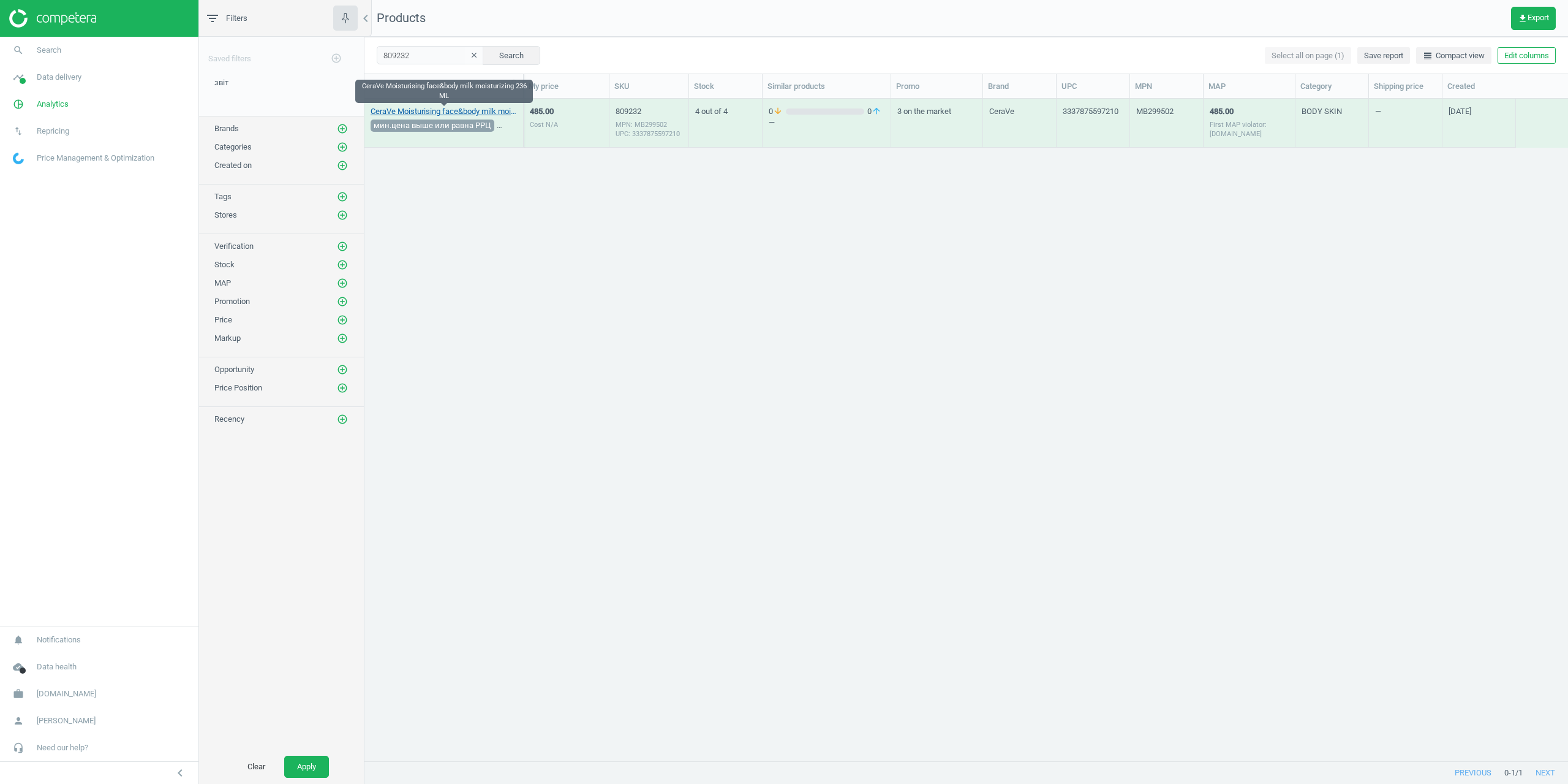
click at [444, 108] on link "CeraVe Moisturising face&body milk moisturizing 236 ML" at bounding box center [444, 111] width 146 height 11
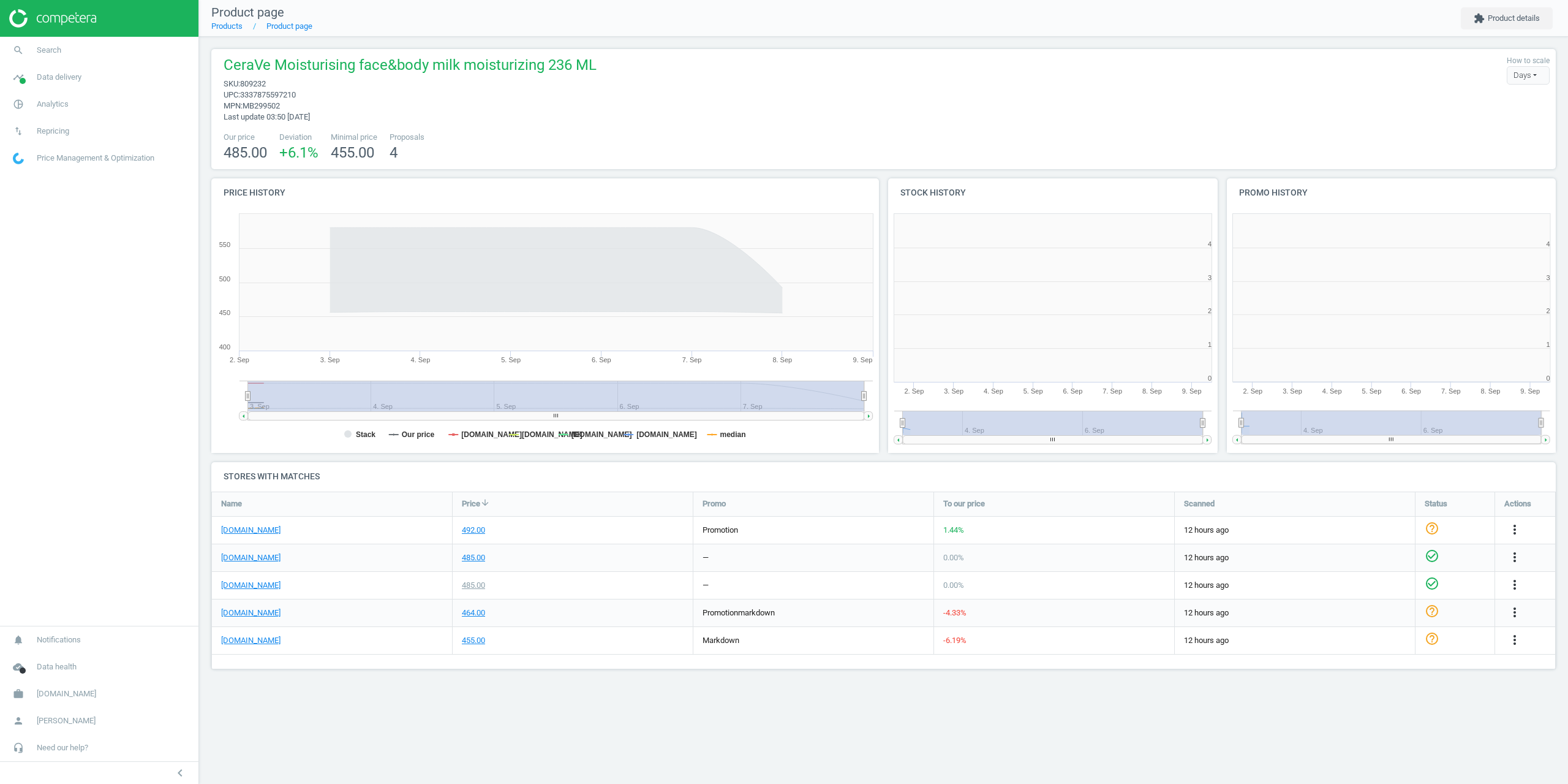
scroll to position [264, 348]
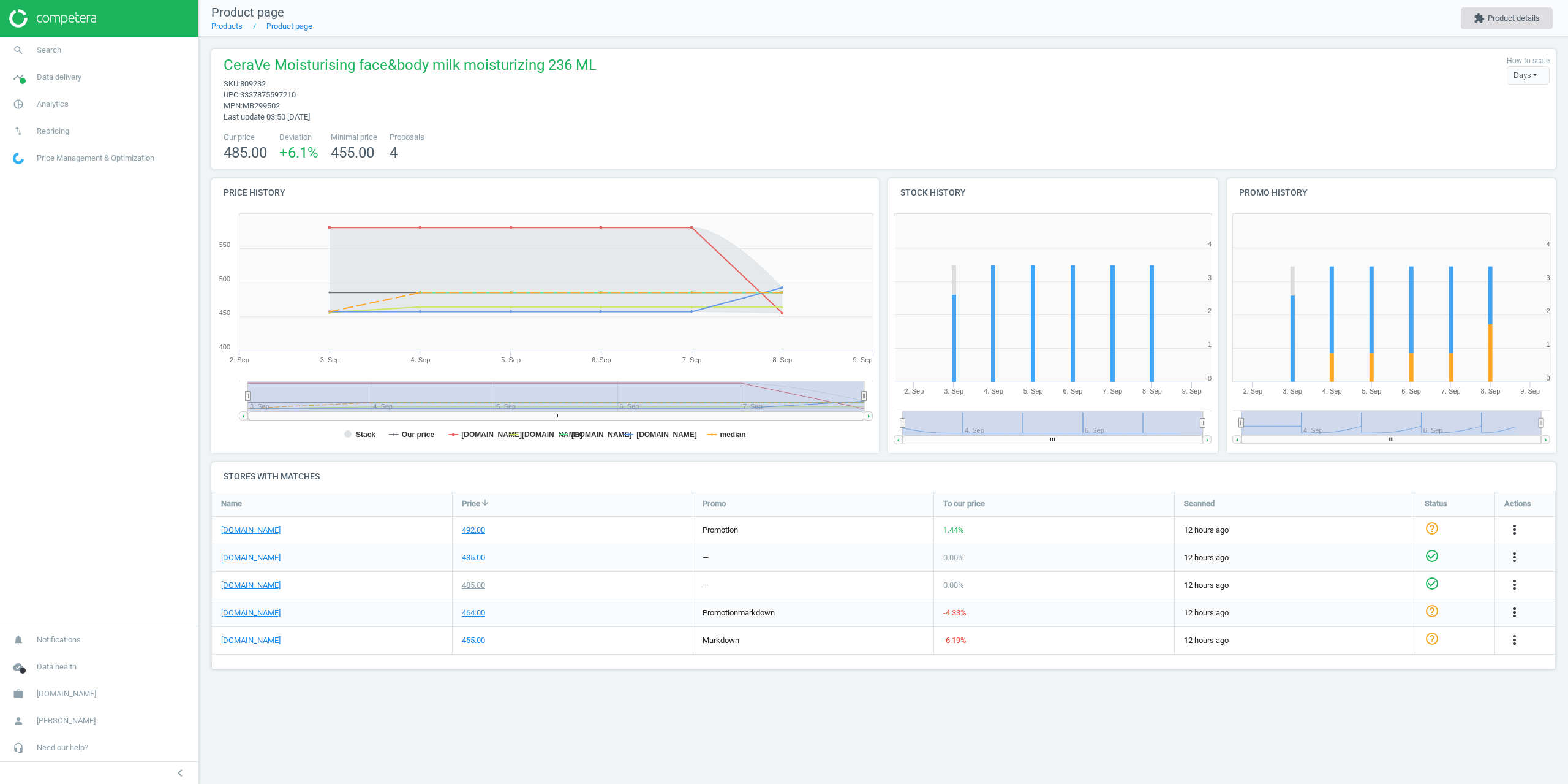
click at [1505, 29] on button "extension Product details" at bounding box center [1507, 19] width 92 height 22
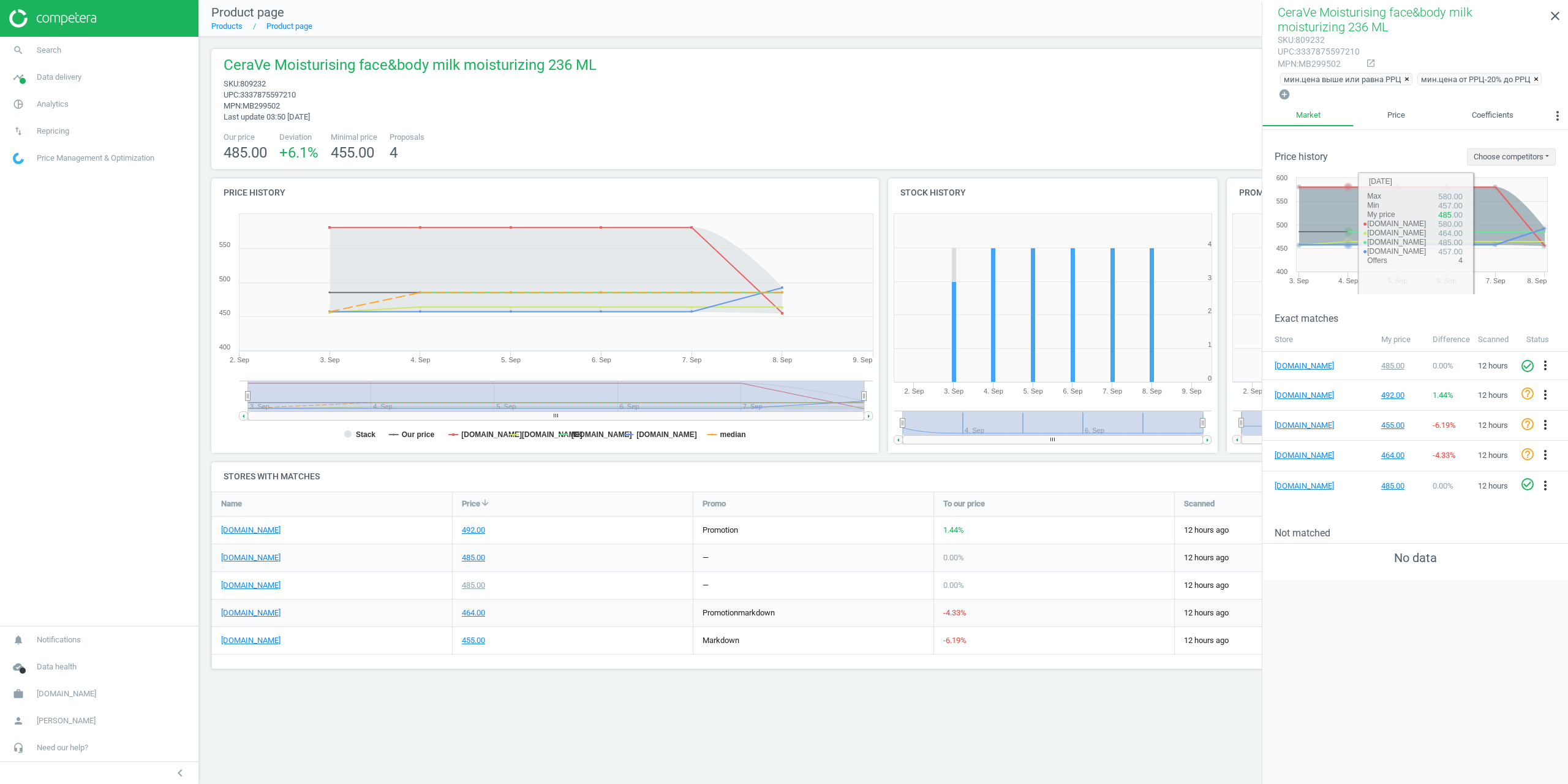
click at [1413, 89] on div "мин.цена выше или равна РРЦ × мин.цена от РРЦ-20% до РРЦ × add_circle" at bounding box center [1415, 86] width 275 height 31
click at [1397, 122] on link "Price" at bounding box center [1396, 115] width 84 height 21
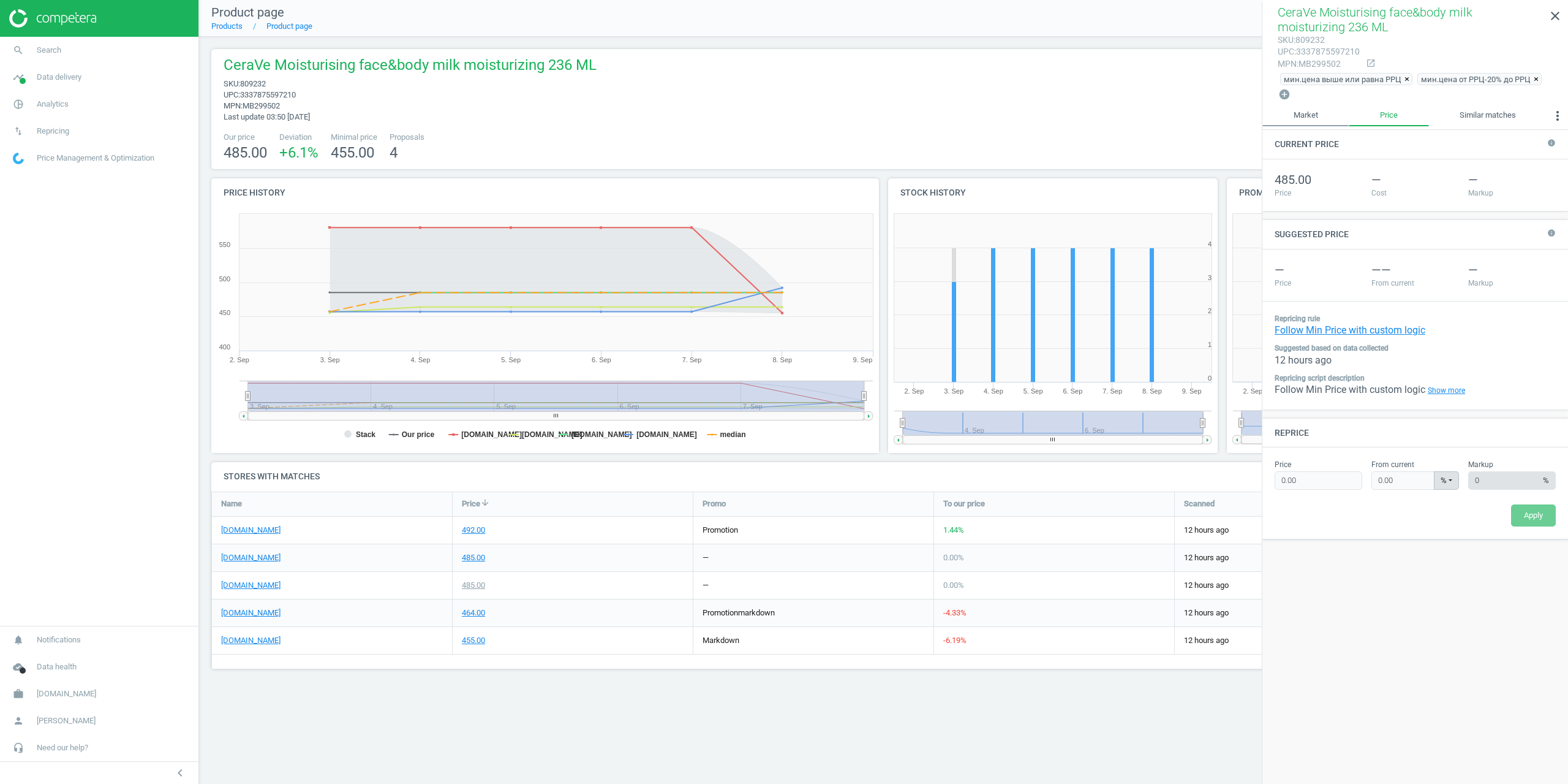
click at [1308, 117] on link "Market" at bounding box center [1306, 115] width 87 height 21
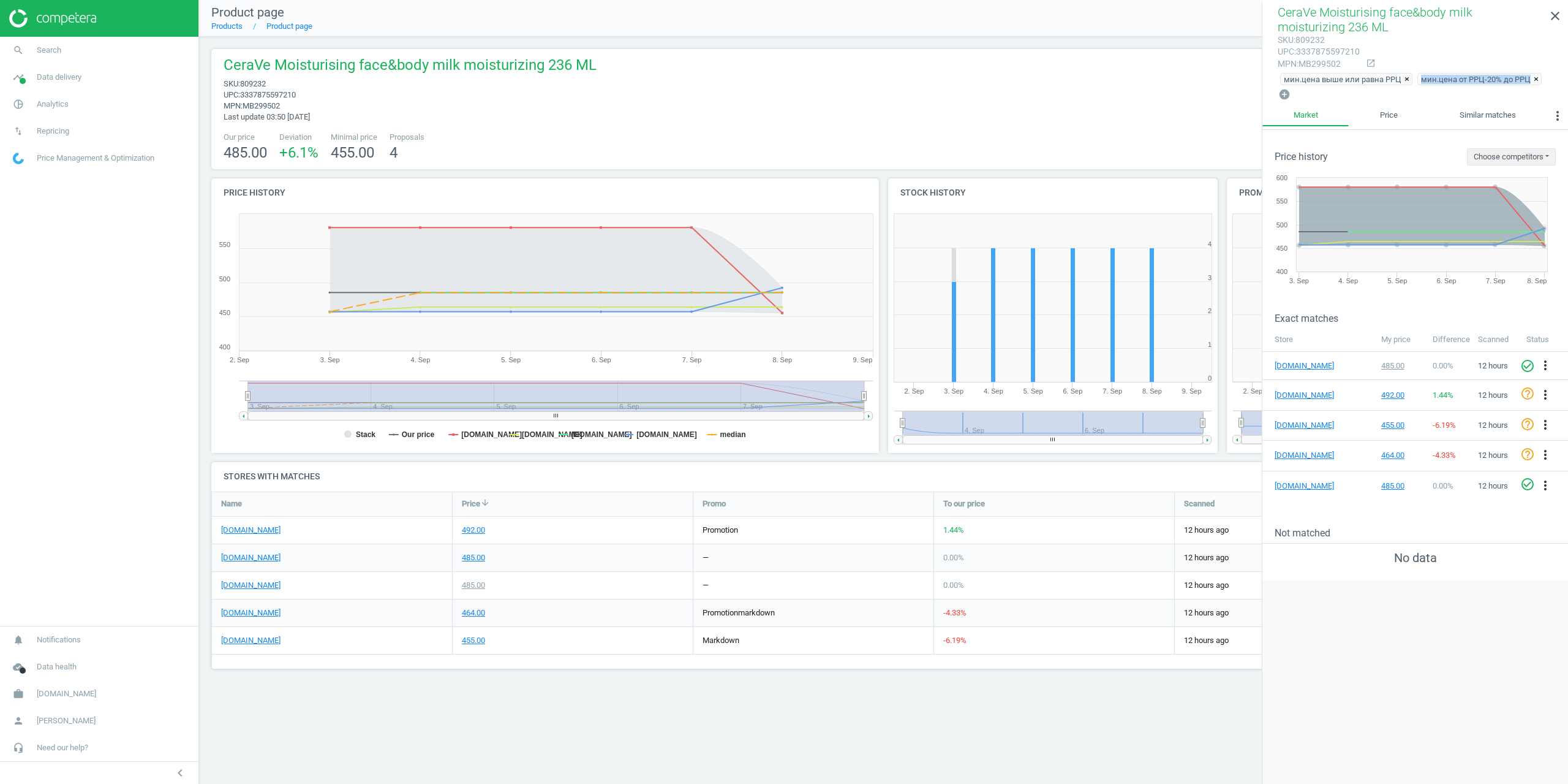
drag, startPoint x: 1418, startPoint y: 80, endPoint x: 1525, endPoint y: 84, distance: 107.1
click at [1525, 84] on span "мин.цена от РРЦ-20% до РРЦ ×" at bounding box center [1479, 79] width 124 height 12
copy span "мин.цена от РРЦ-20% до РРЦ"
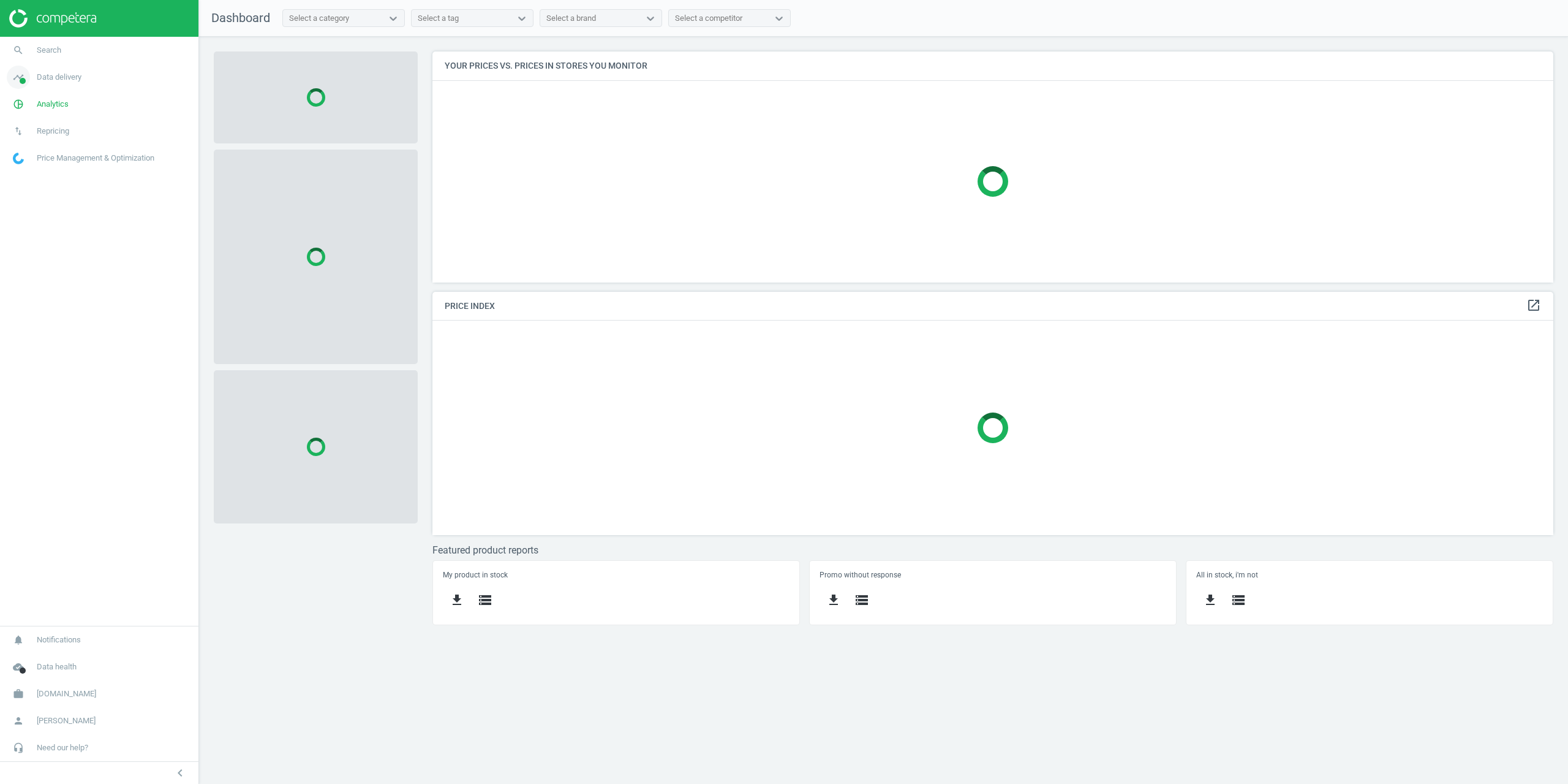
scroll to position [249, 1140]
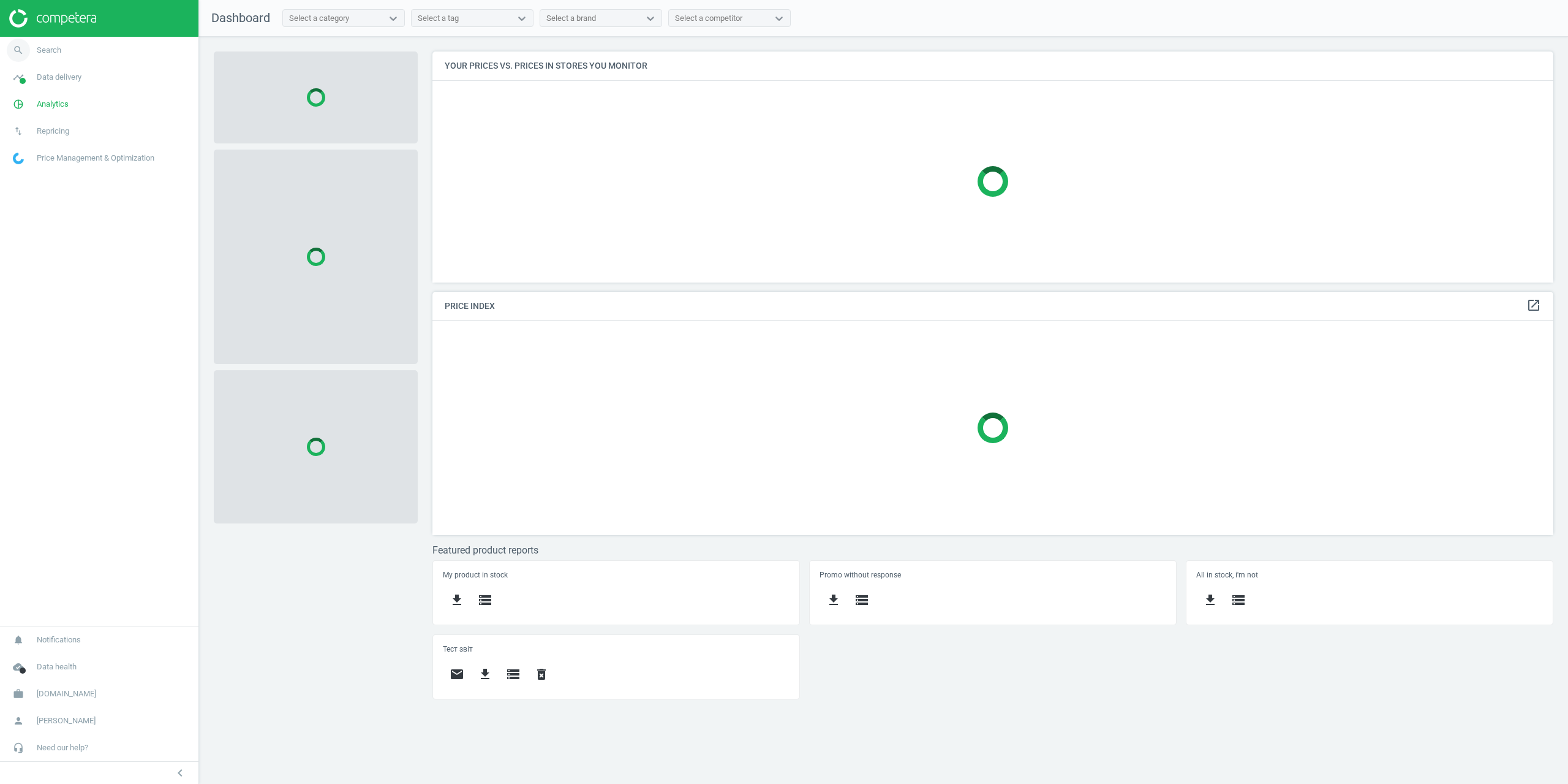
click at [58, 49] on span "Search" at bounding box center [49, 50] width 25 height 11
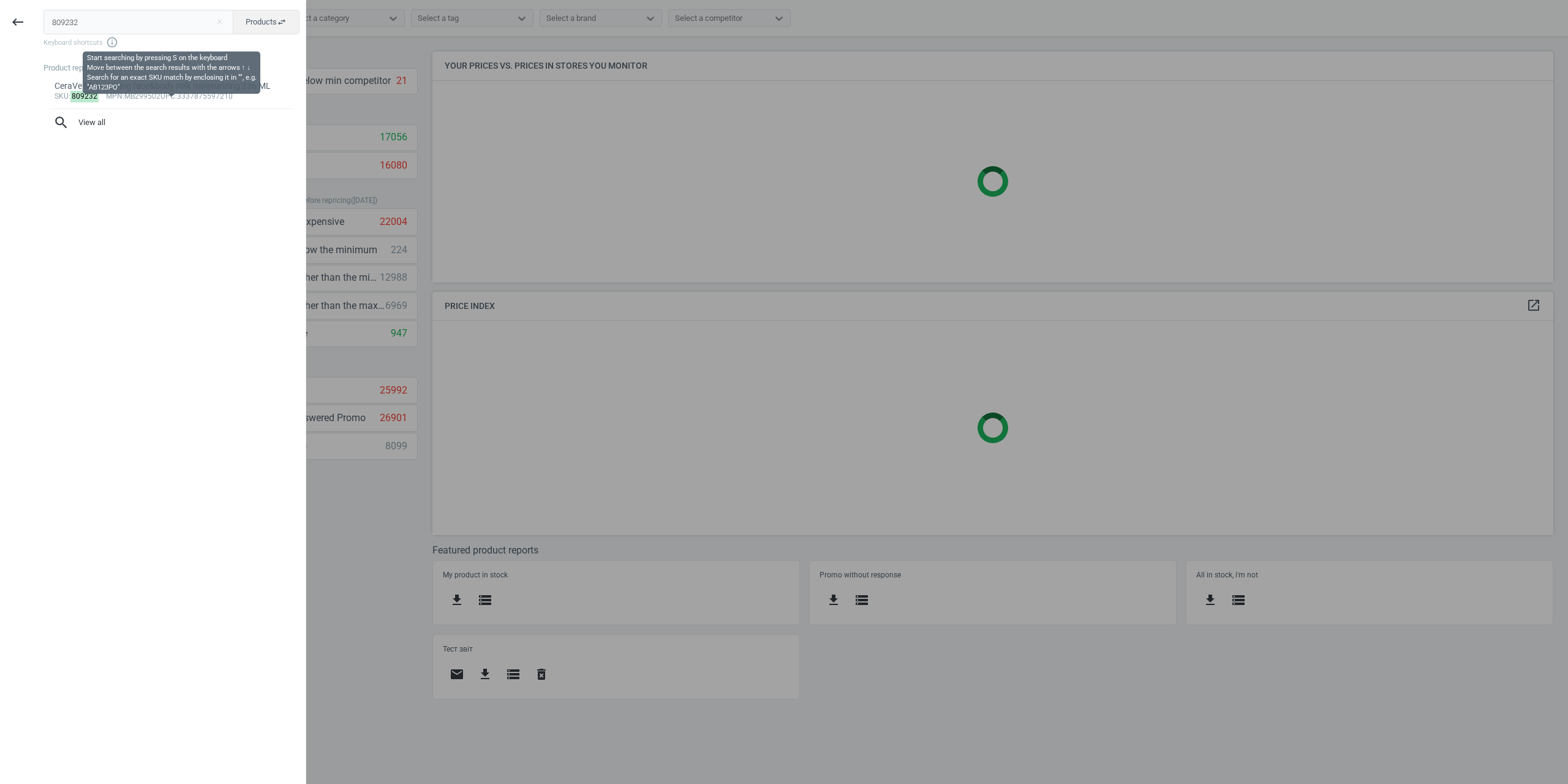
type input "809232"
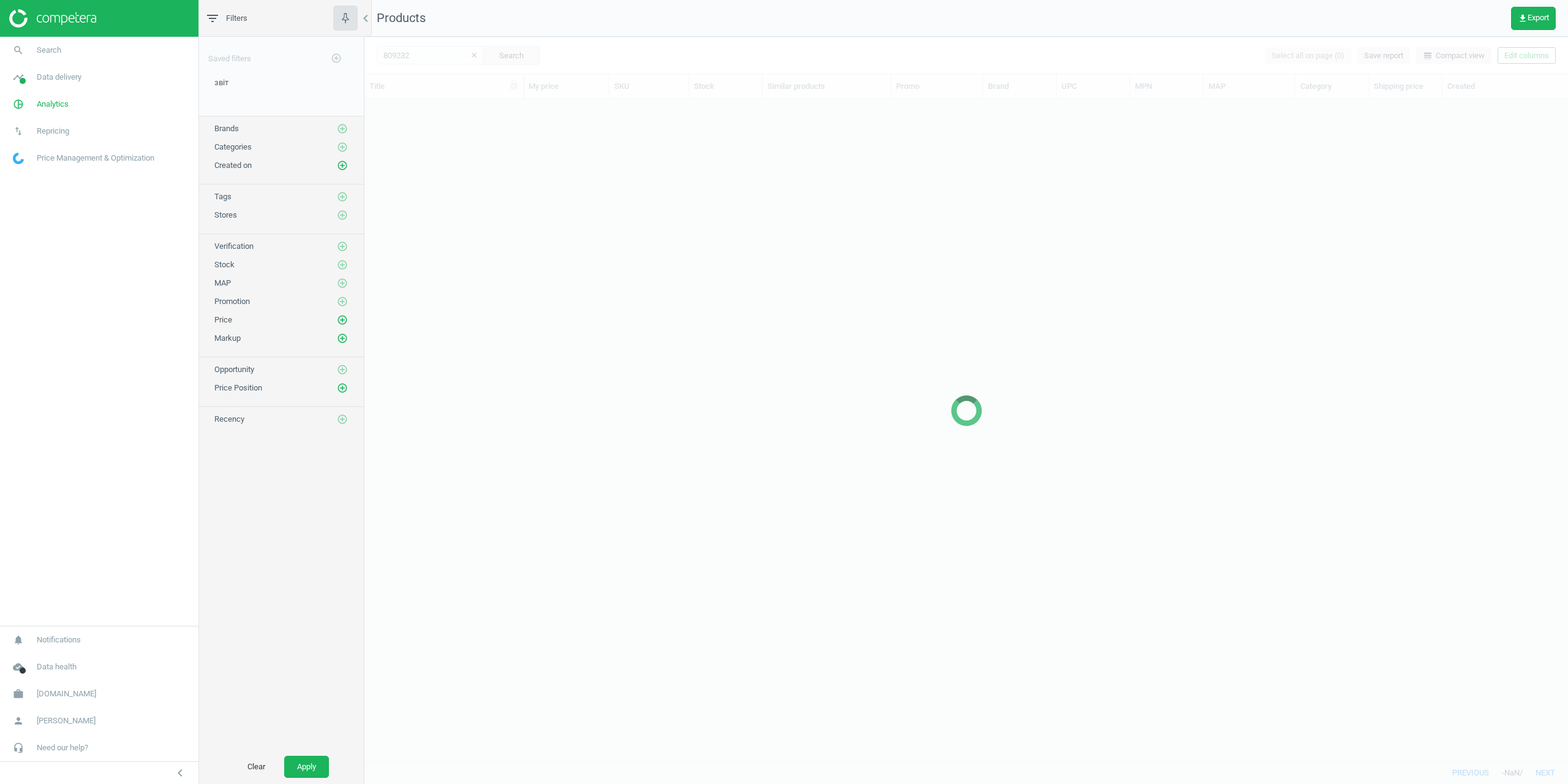
scroll to position [653, 1194]
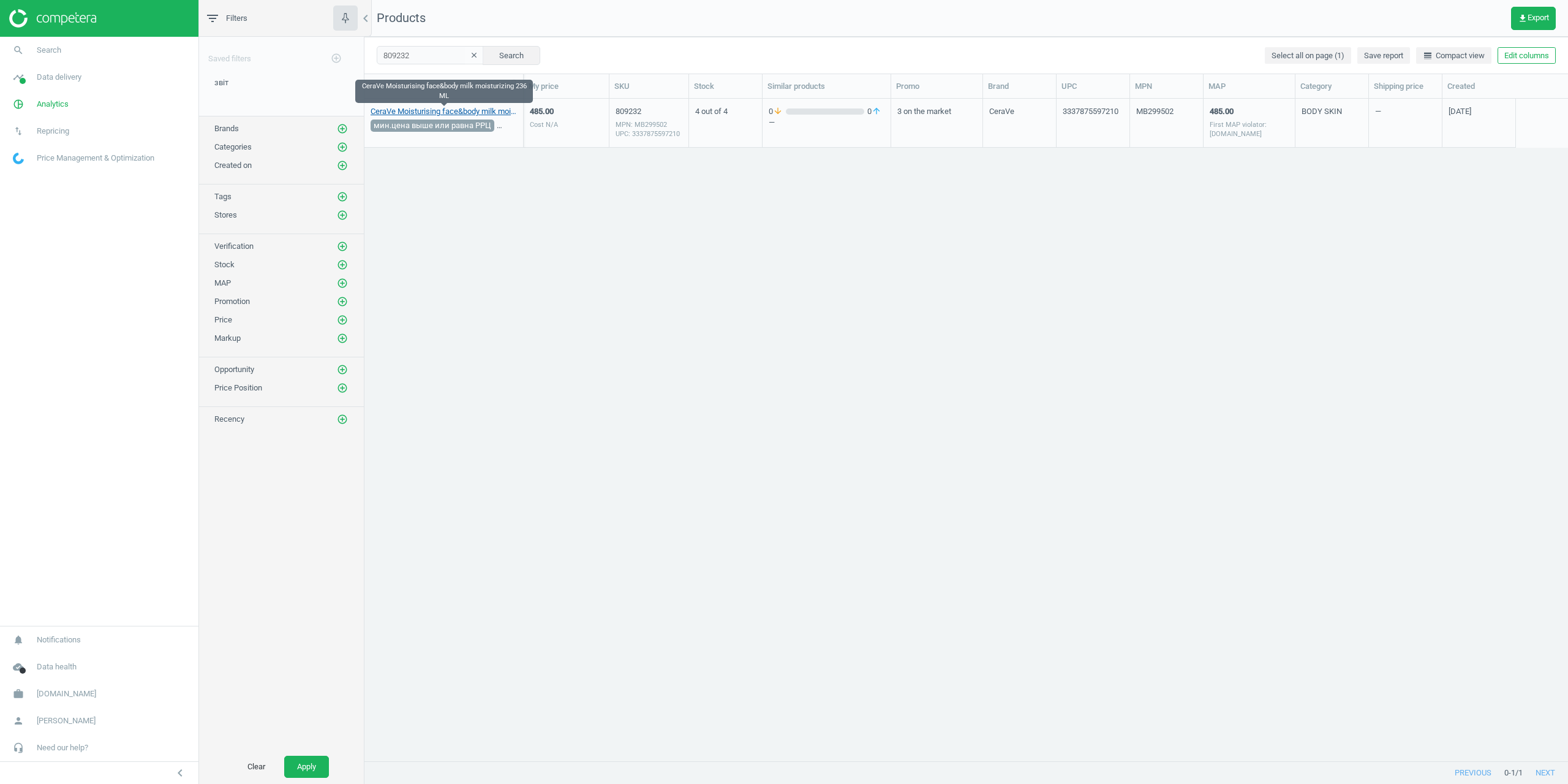
click at [421, 106] on link "CeraVe Moisturising face&body milk moisturizing 236 ML" at bounding box center [444, 111] width 146 height 11
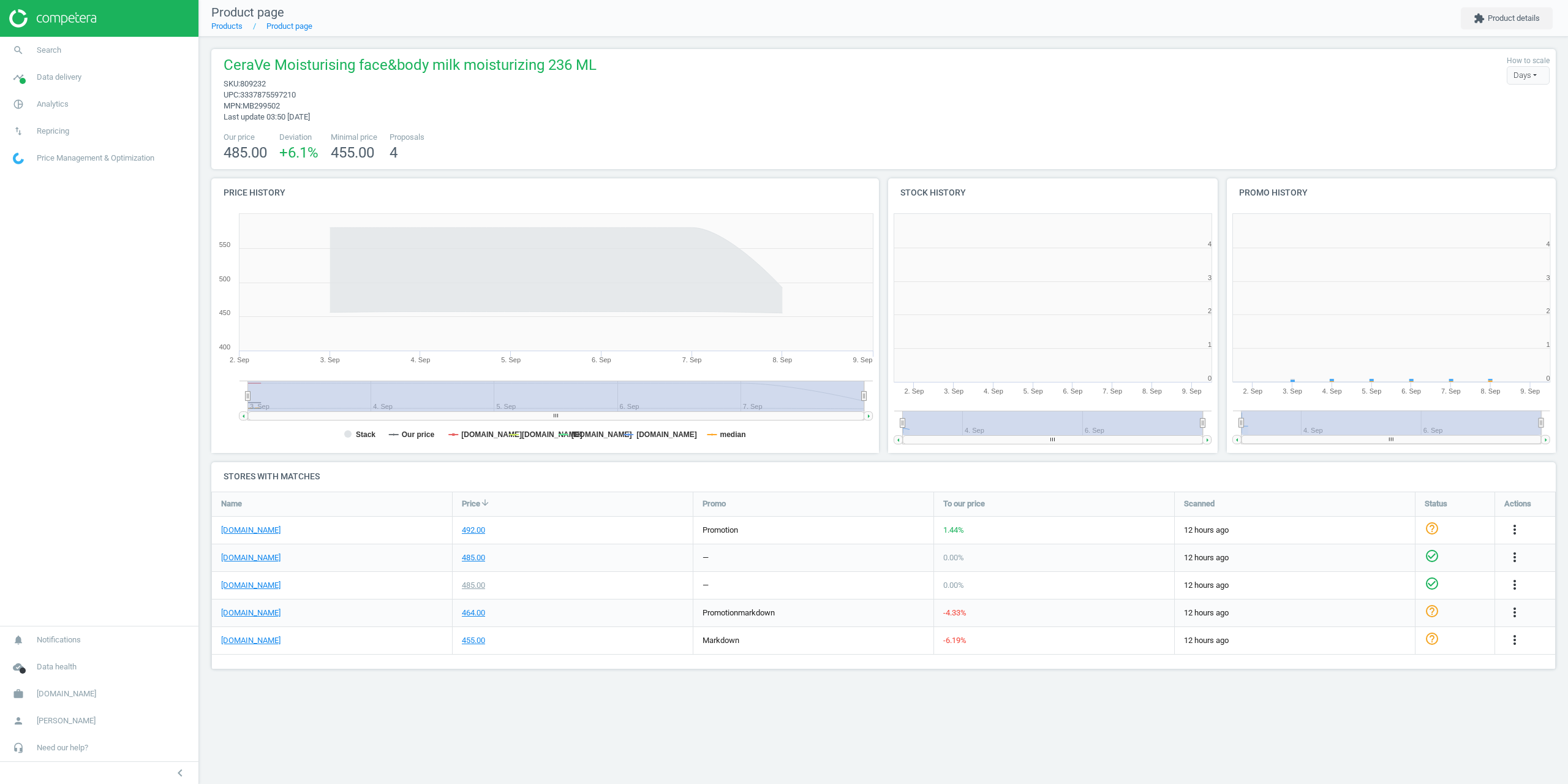
scroll to position [264, 348]
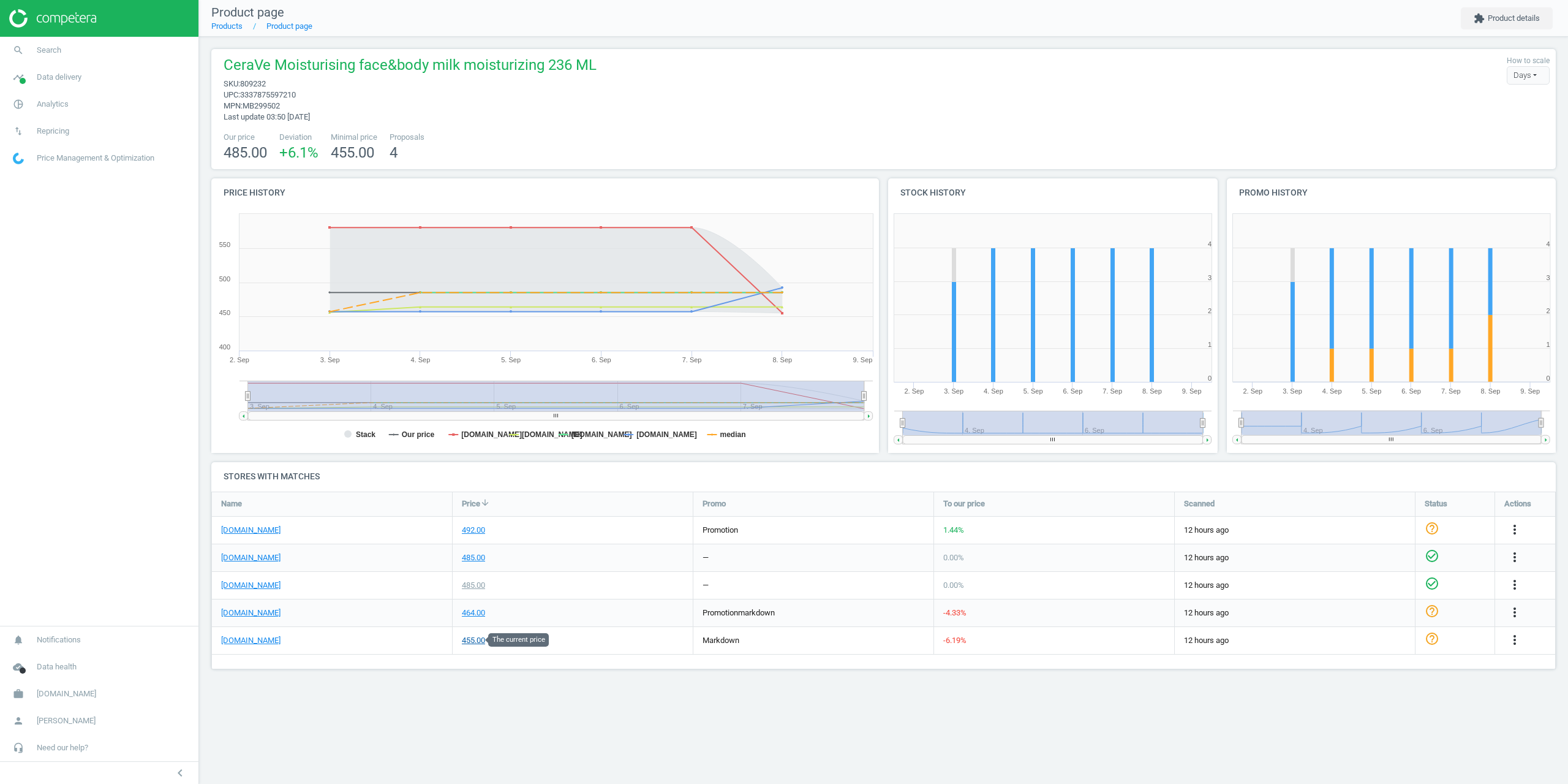
click at [477, 641] on div "455.00" at bounding box center [473, 640] width 23 height 11
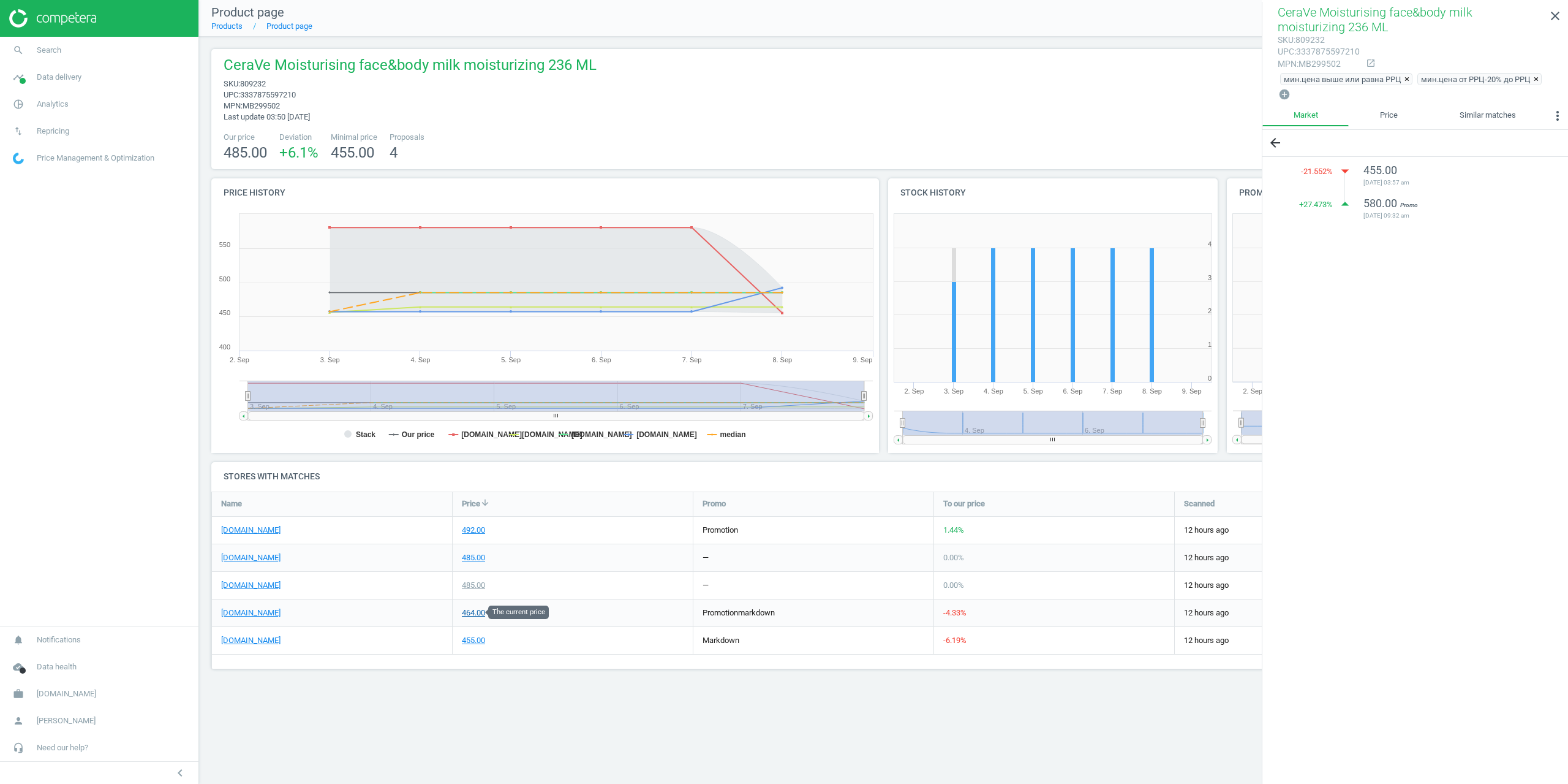
click at [473, 614] on div "464.00" at bounding box center [473, 613] width 23 height 11
click at [473, 637] on div "455.00" at bounding box center [473, 640] width 23 height 11
click at [473, 586] on div "485.00" at bounding box center [473, 585] width 23 height 11
click at [475, 558] on div "485.00" at bounding box center [473, 557] width 23 height 11
click at [483, 518] on div "492.00" at bounding box center [573, 530] width 240 height 27
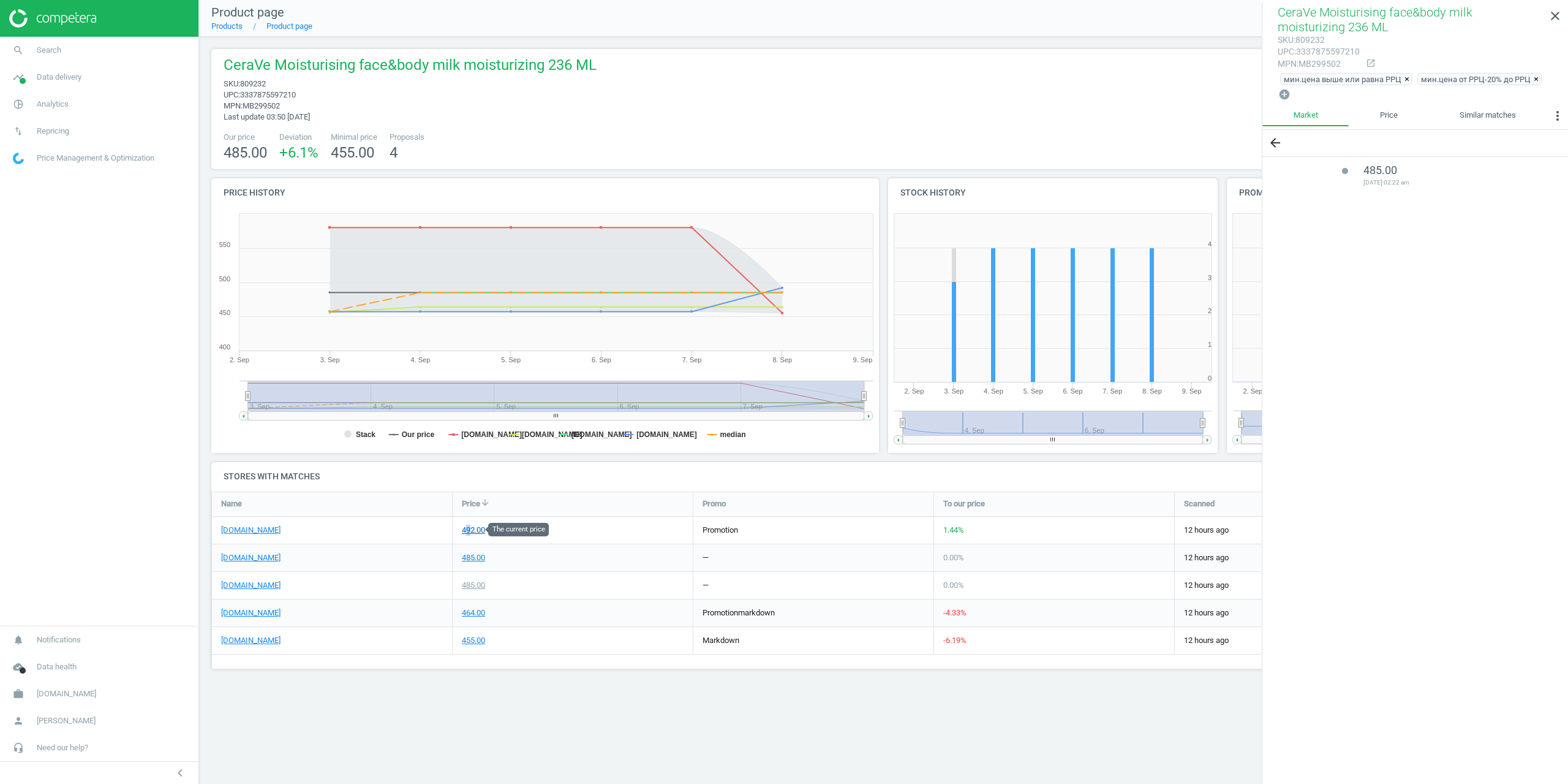
click at [468, 528] on div "492.00" at bounding box center [473, 530] width 23 height 11
click at [475, 564] on div "485.00" at bounding box center [573, 557] width 240 height 27
click at [474, 557] on div "485.00" at bounding box center [473, 557] width 23 height 11
click at [473, 590] on div "485.00" at bounding box center [473, 585] width 23 height 11
click at [470, 616] on div "464.00" at bounding box center [473, 613] width 23 height 11
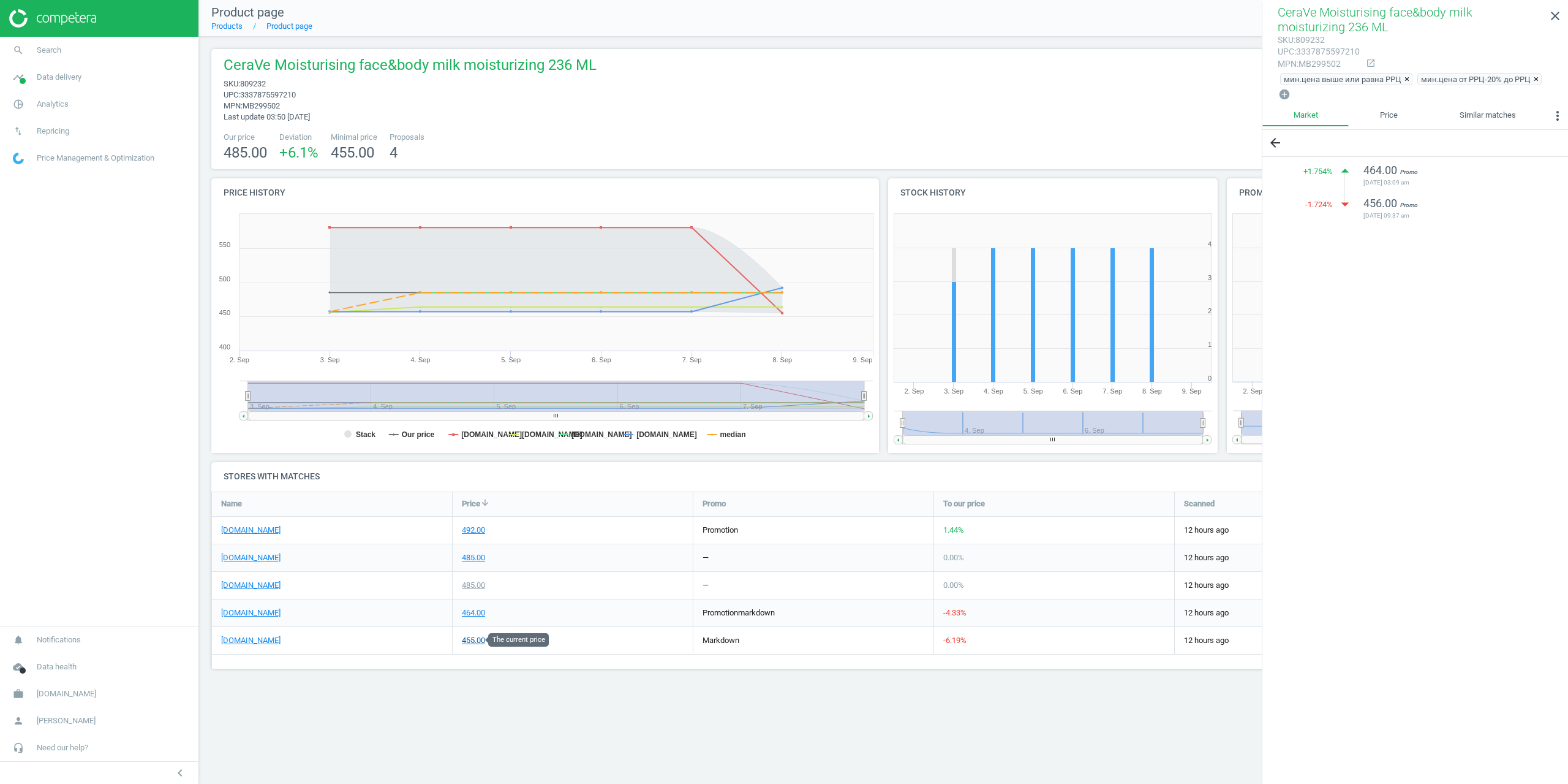
click at [470, 644] on div "455.00" at bounding box center [473, 640] width 23 height 11
click at [468, 609] on div "464.00" at bounding box center [473, 613] width 23 height 11
click at [465, 636] on div "455.00" at bounding box center [473, 640] width 23 height 11
click at [468, 614] on div "464.00" at bounding box center [473, 613] width 23 height 11
click at [467, 587] on div "485.00" at bounding box center [473, 585] width 23 height 11
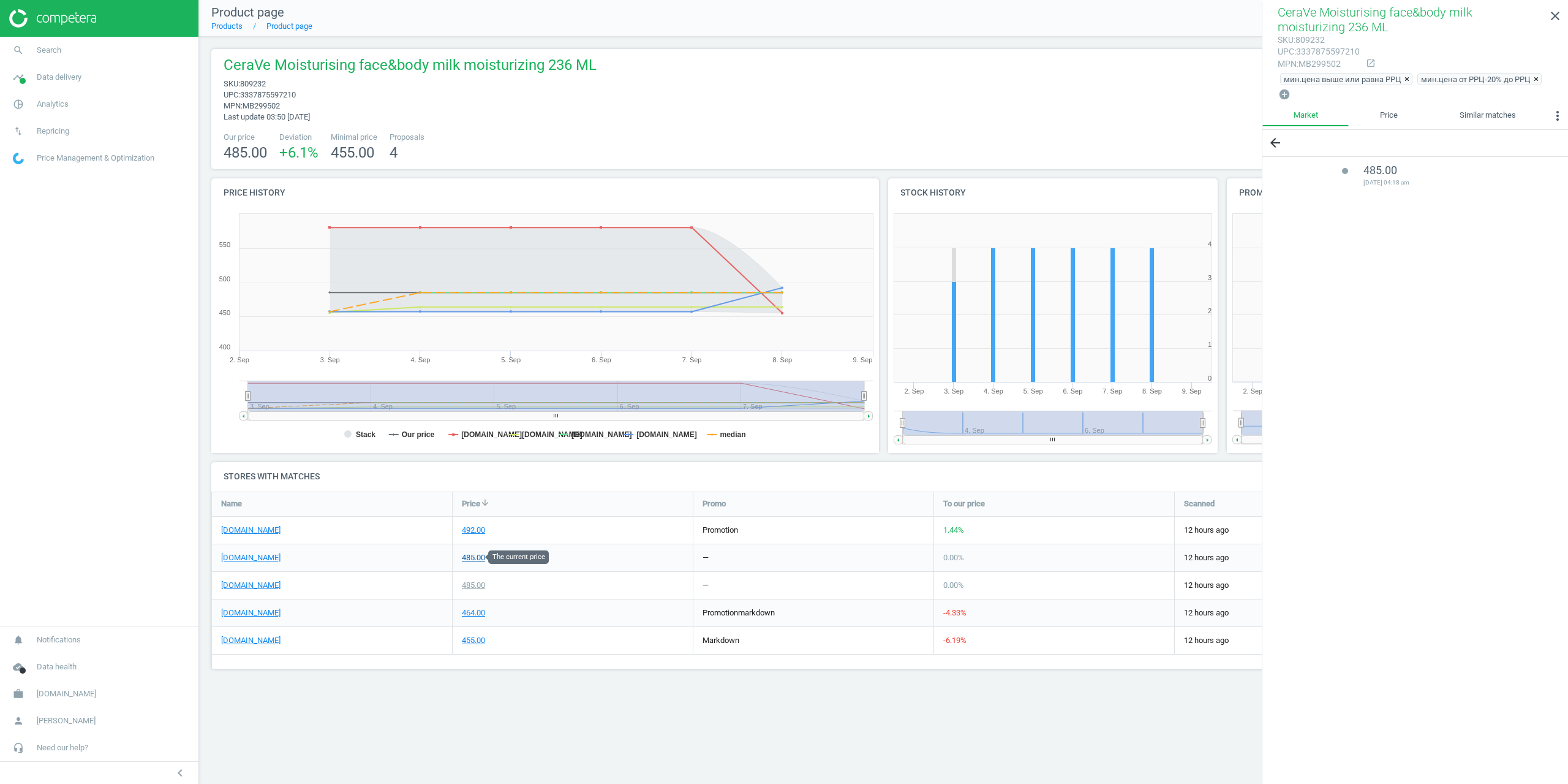
click at [470, 561] on div "485.00" at bounding box center [473, 557] width 23 height 11
click at [468, 532] on div "492.00" at bounding box center [473, 530] width 23 height 11
click at [472, 640] on div "455.00" at bounding box center [473, 640] width 23 height 11
click at [473, 529] on div "492.00" at bounding box center [473, 530] width 23 height 11
click at [473, 556] on div "485.00" at bounding box center [473, 557] width 23 height 11
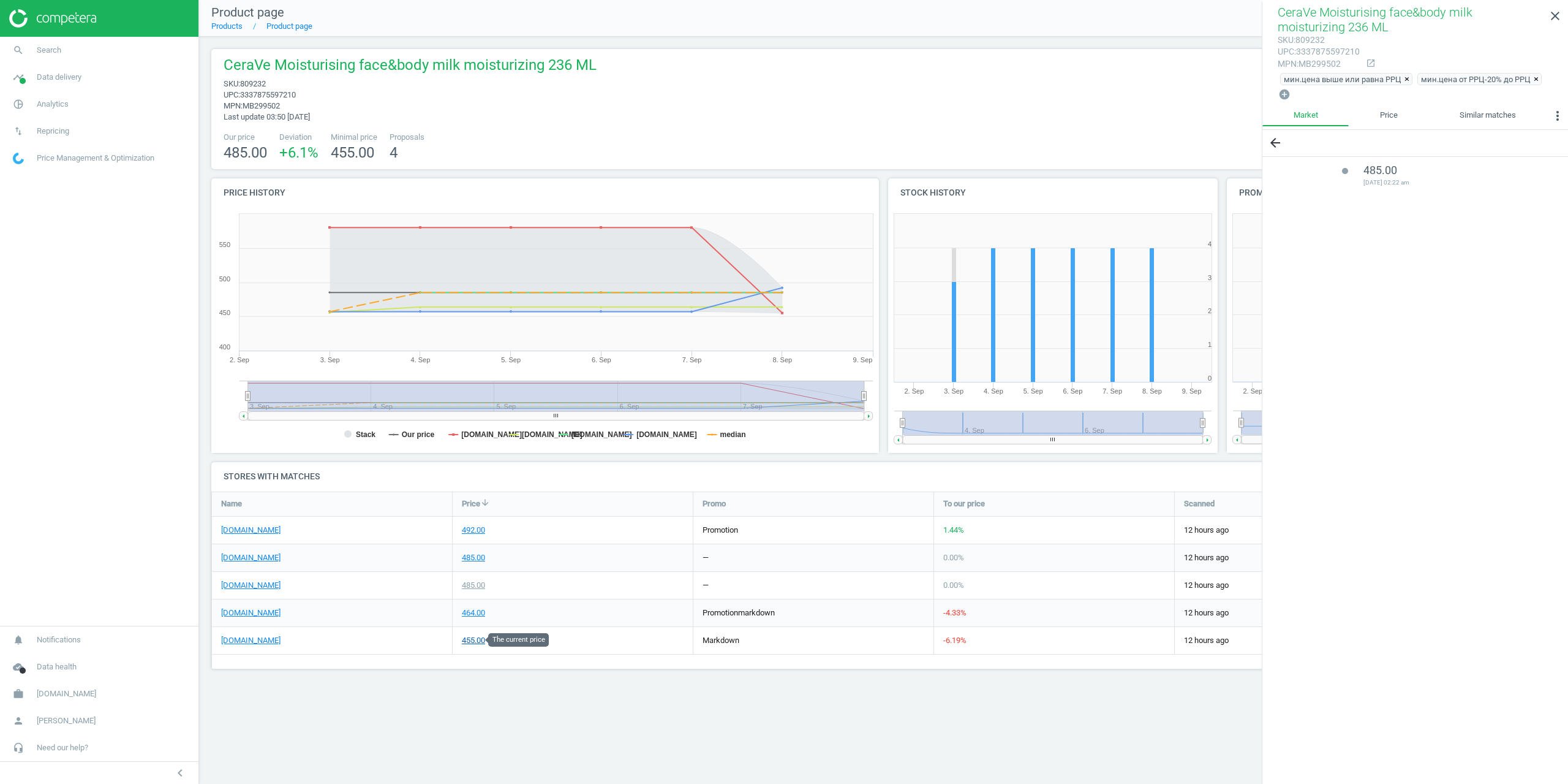
click at [474, 637] on div "455.00" at bounding box center [473, 640] width 23 height 11
click at [1547, 19] on icon "close" at bounding box center [1554, 15] width 14 height 14
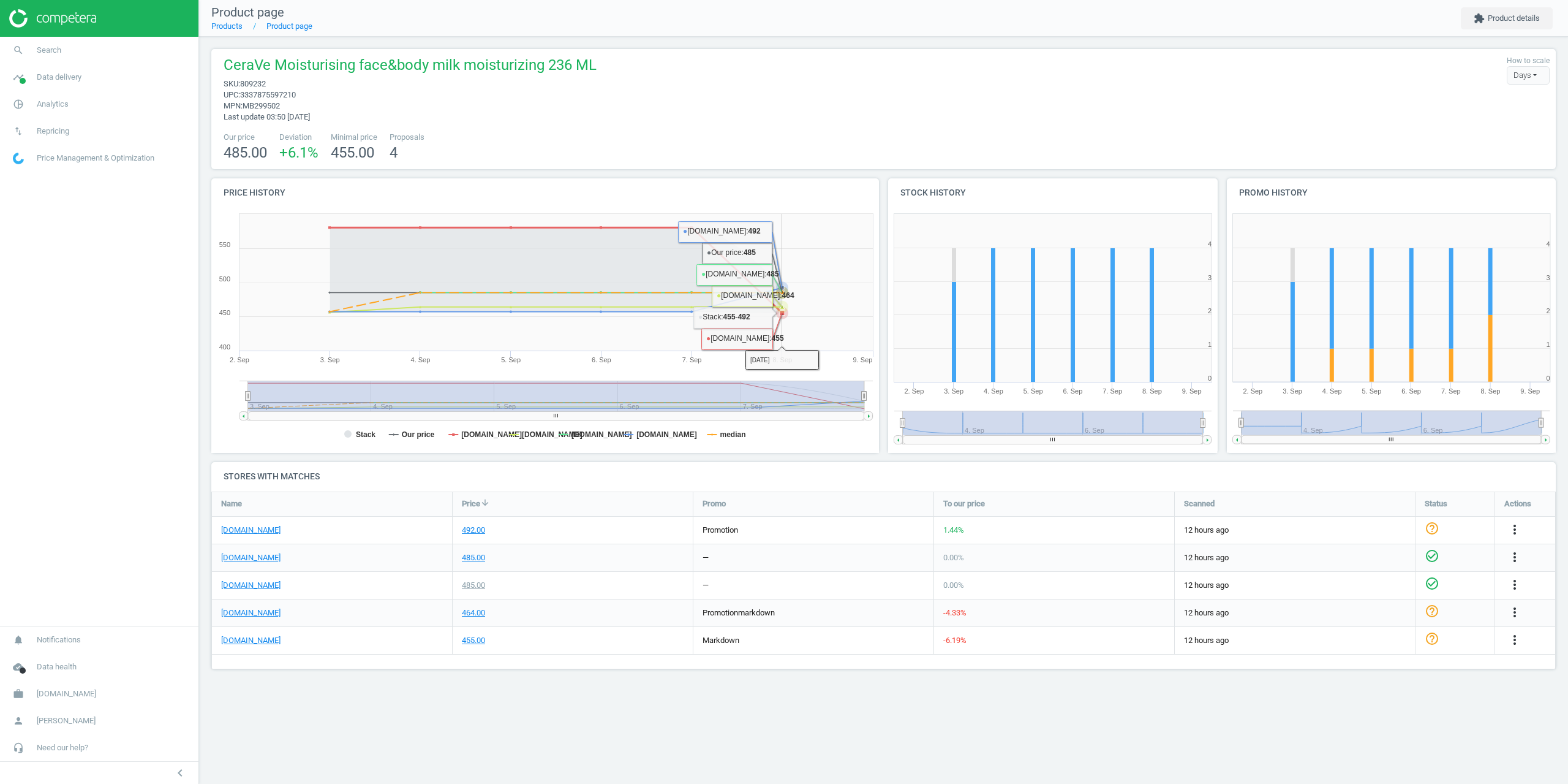
click at [738, 116] on div "CeraVe Moisturising face&body milk moisturizing 236 ML sku : 809232 upc : 33378…" at bounding box center [884, 89] width 1332 height 67
click at [262, 530] on link "[DOMAIN_NAME]" at bounding box center [251, 530] width 59 height 11
click at [484, 636] on div "455.00" at bounding box center [573, 640] width 240 height 27
click at [481, 637] on div "455.00" at bounding box center [473, 640] width 23 height 11
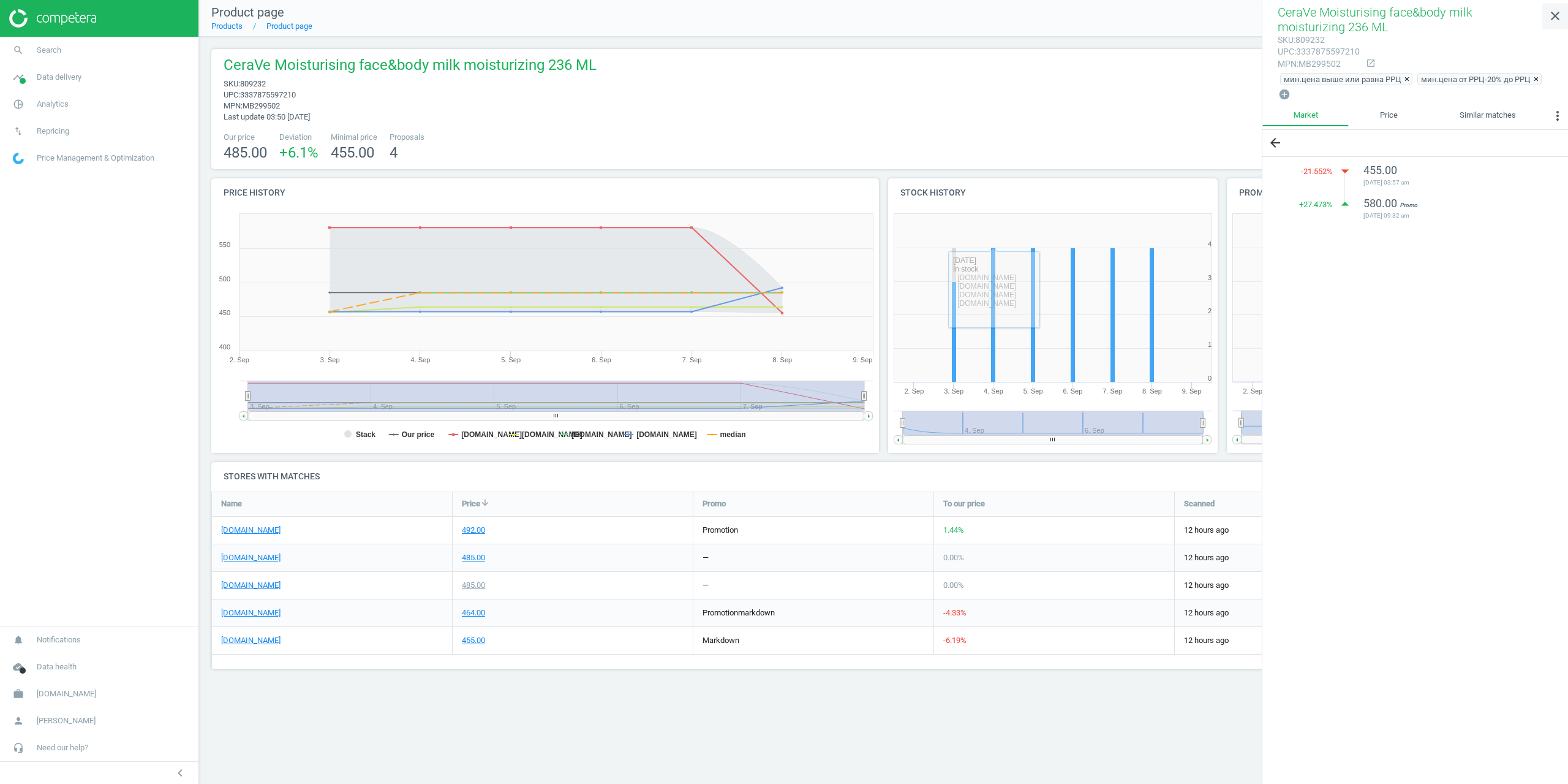
click at [1551, 13] on icon "close" at bounding box center [1554, 15] width 14 height 14
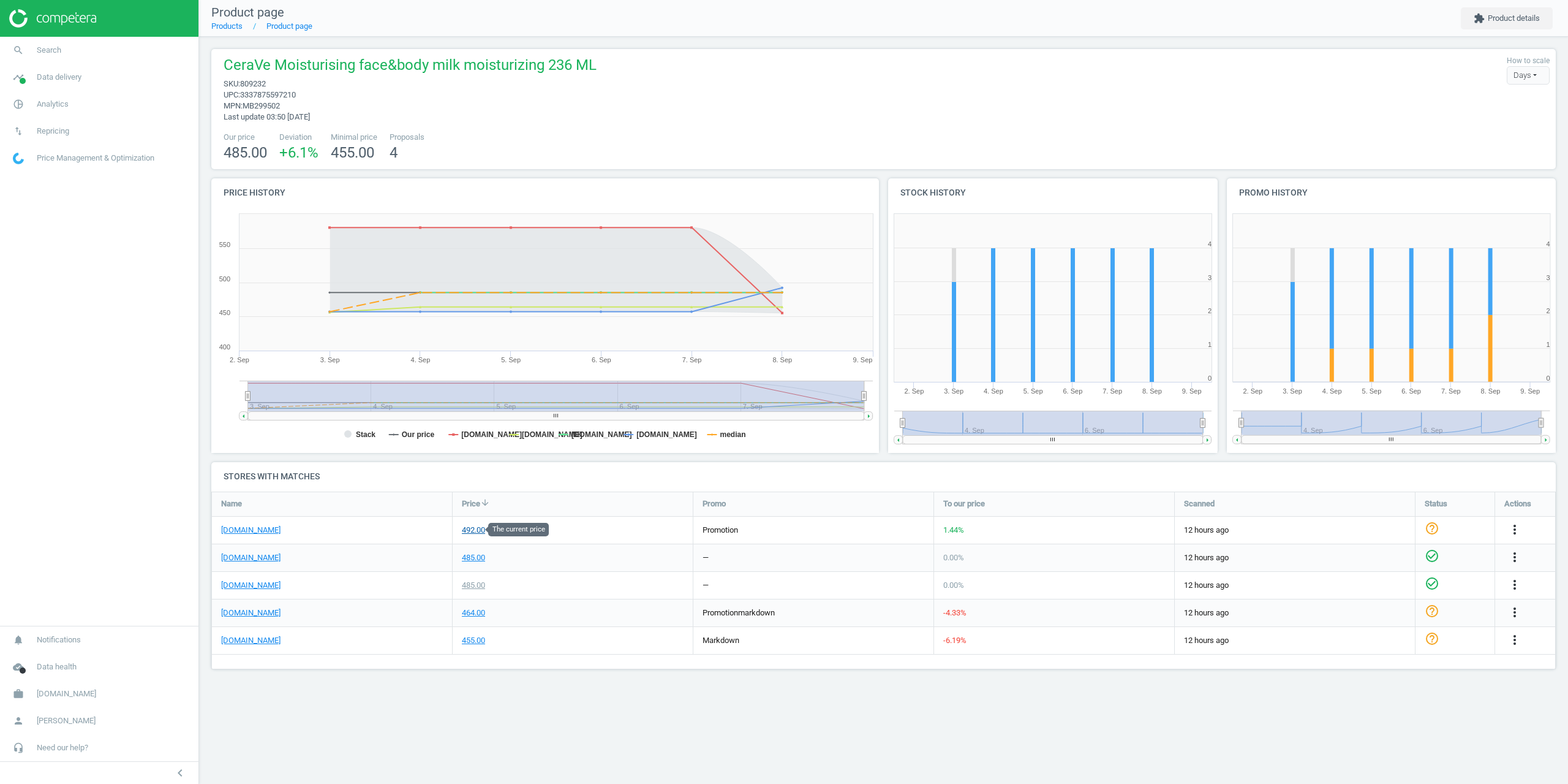
click at [467, 533] on div "492.00" at bounding box center [473, 530] width 23 height 11
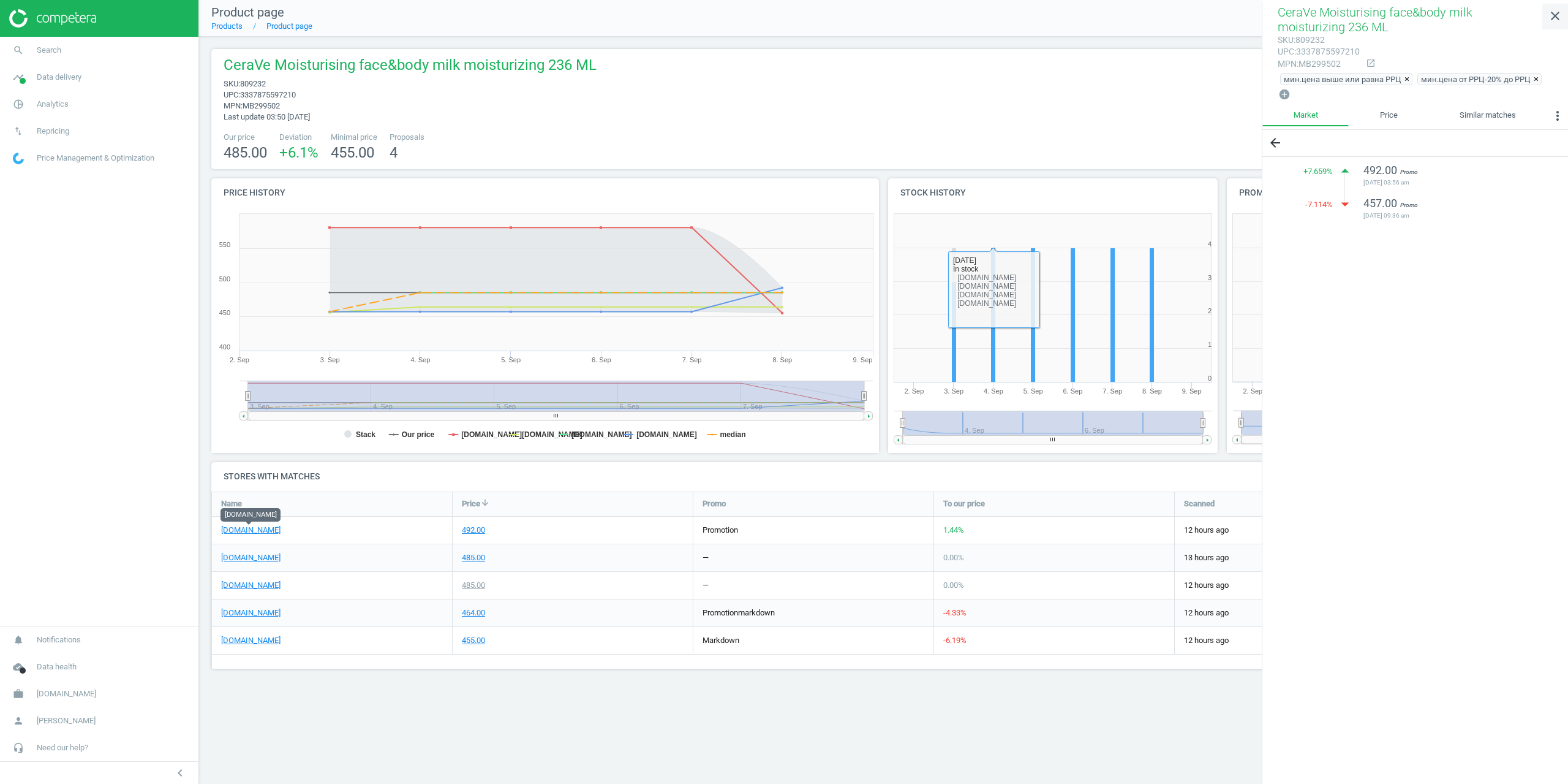
click at [1559, 15] on icon "close" at bounding box center [1554, 15] width 14 height 14
